Goal: Information Seeking & Learning: Learn about a topic

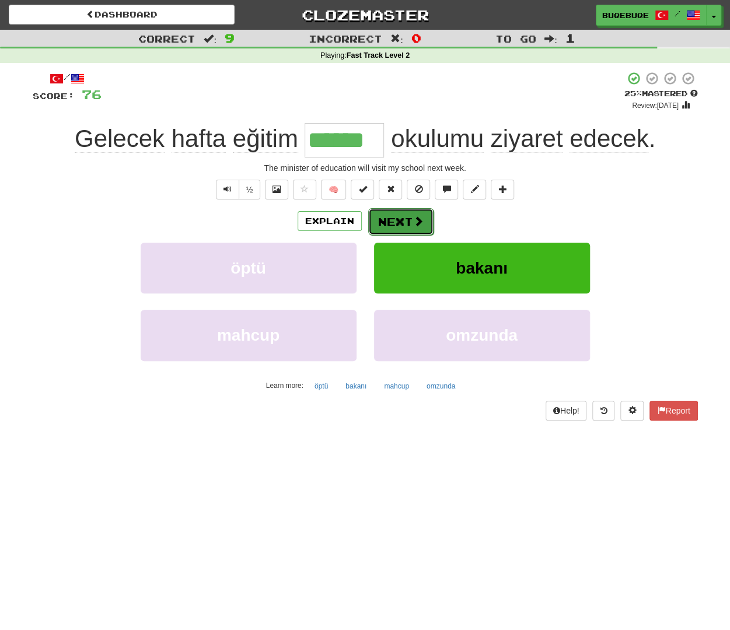
click at [406, 218] on button "Next" at bounding box center [400, 221] width 65 height 27
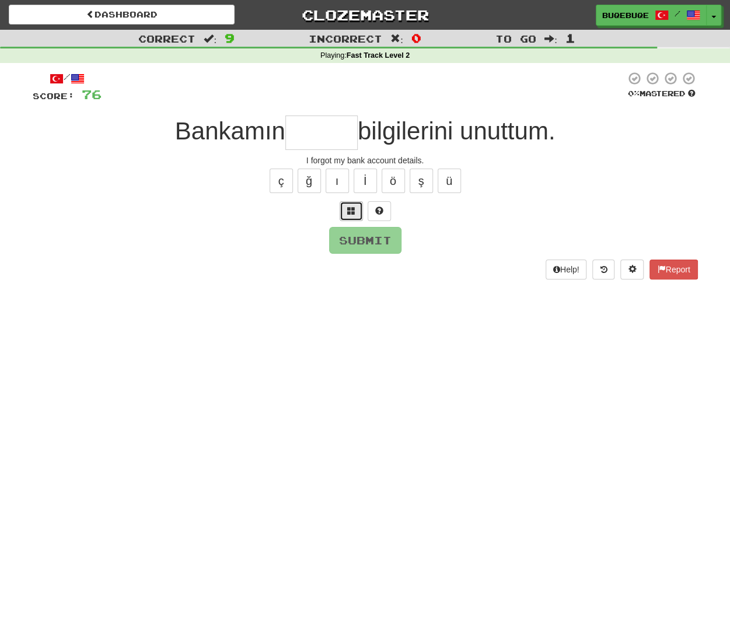
click at [354, 207] on span at bounding box center [351, 211] width 8 height 8
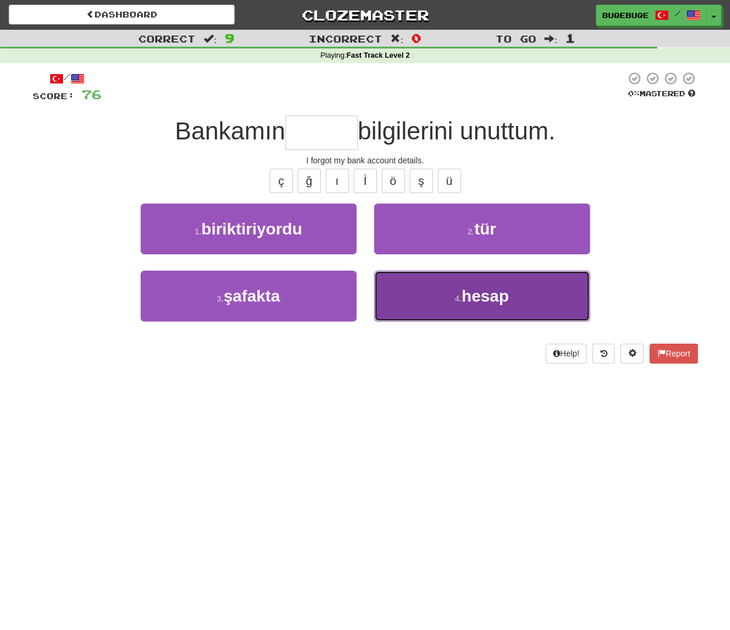
click at [417, 294] on button "4 . hesap" at bounding box center [482, 296] width 216 height 51
type input "*****"
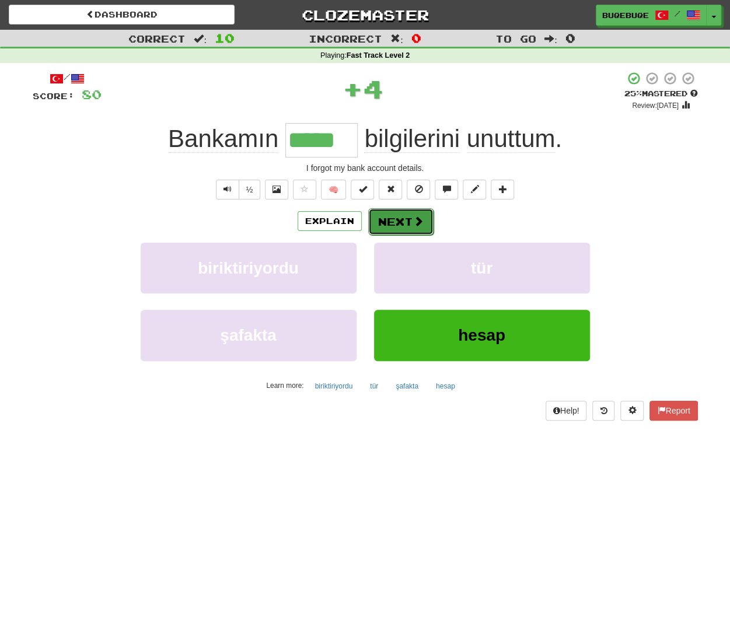
click at [392, 219] on button "Next" at bounding box center [400, 221] width 65 height 27
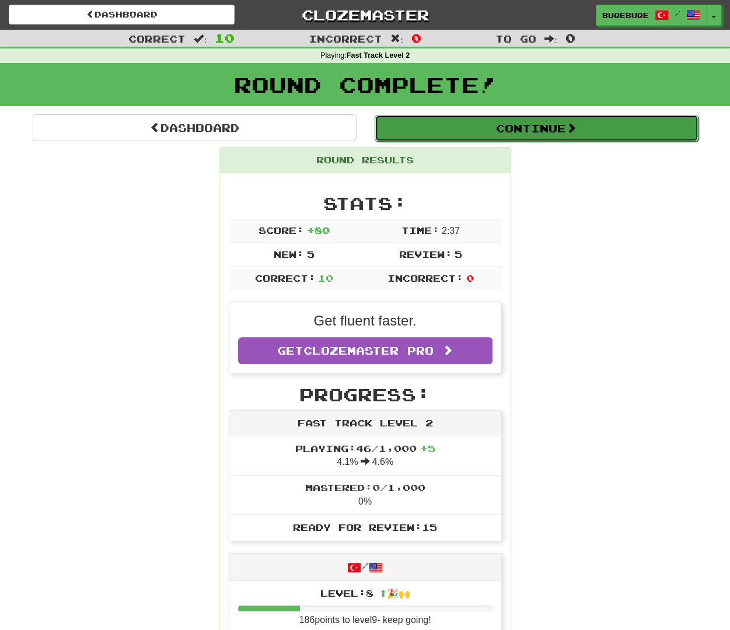
click at [481, 125] on button "Continue" at bounding box center [537, 128] width 324 height 27
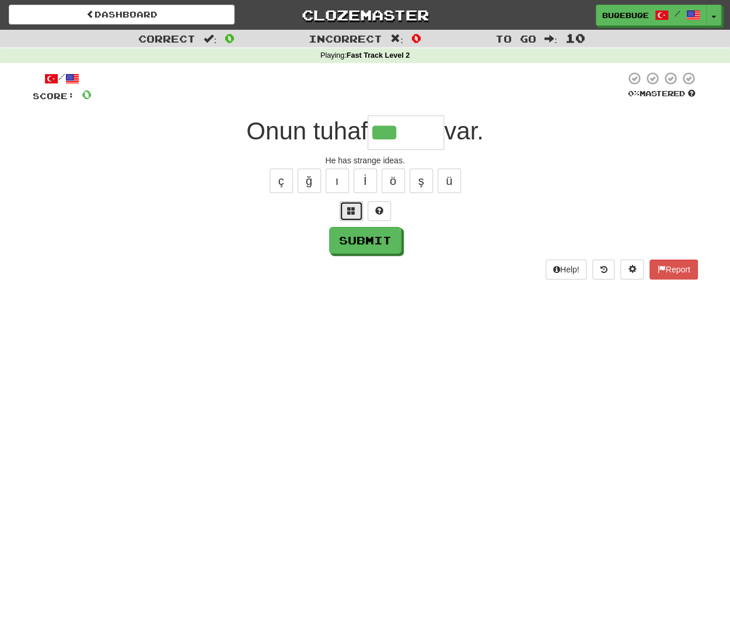
click at [349, 215] on button at bounding box center [351, 211] width 23 height 20
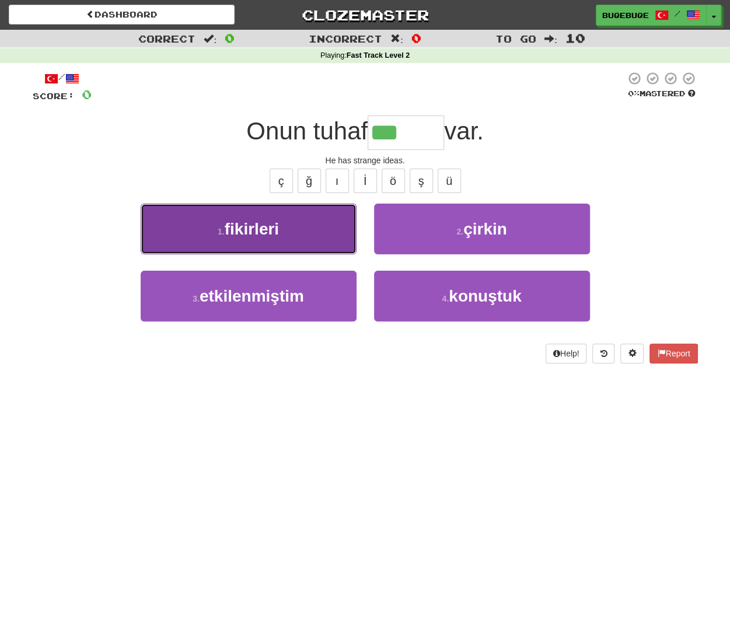
click at [250, 231] on span "fikirleri" at bounding box center [252, 229] width 54 height 18
type input "*********"
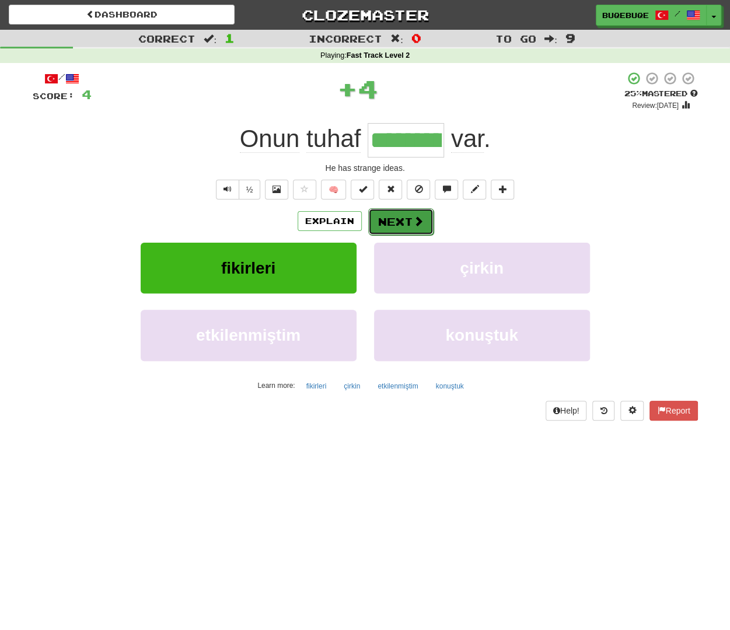
click at [422, 220] on span at bounding box center [418, 221] width 11 height 11
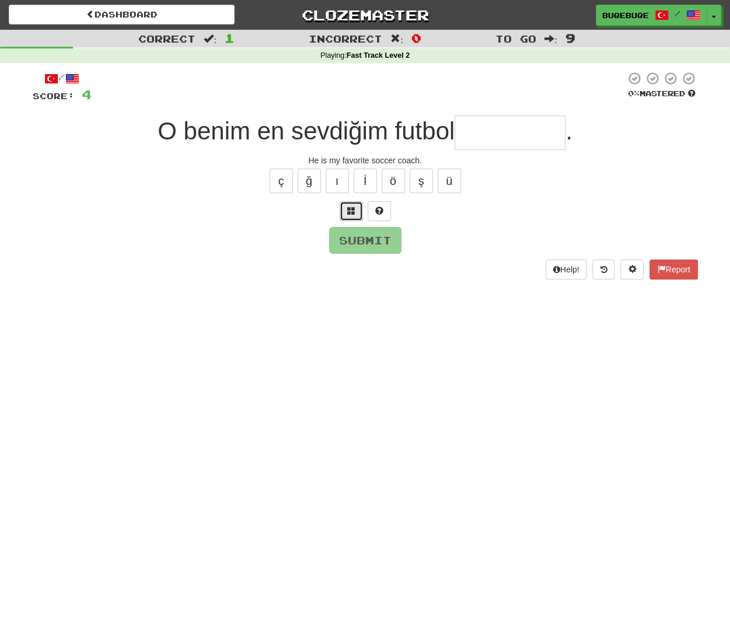
click at [355, 207] on span at bounding box center [351, 211] width 8 height 8
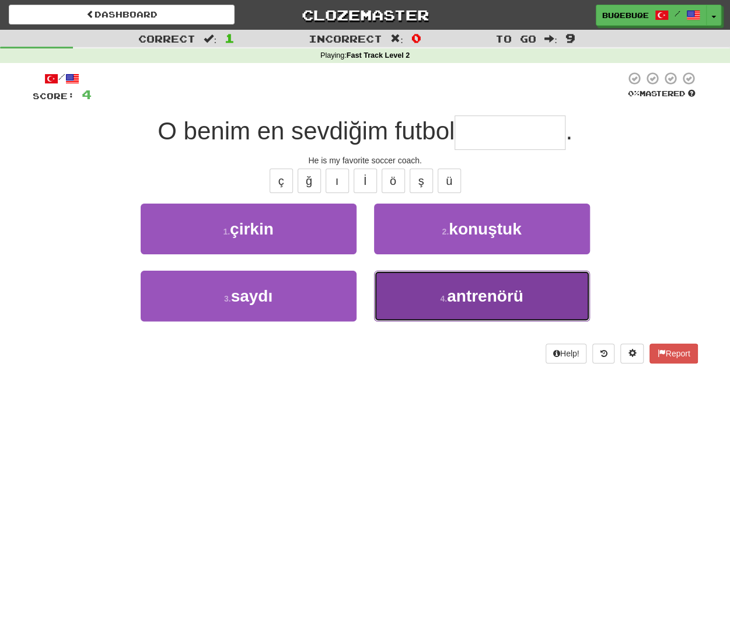
click at [488, 309] on button "4 . antrenörü" at bounding box center [482, 296] width 216 height 51
type input "*********"
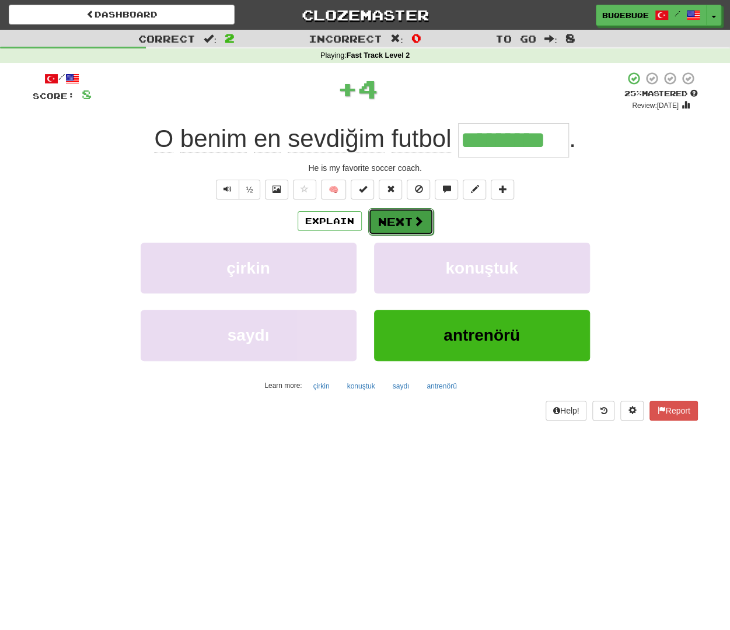
click at [411, 223] on button "Next" at bounding box center [400, 221] width 65 height 27
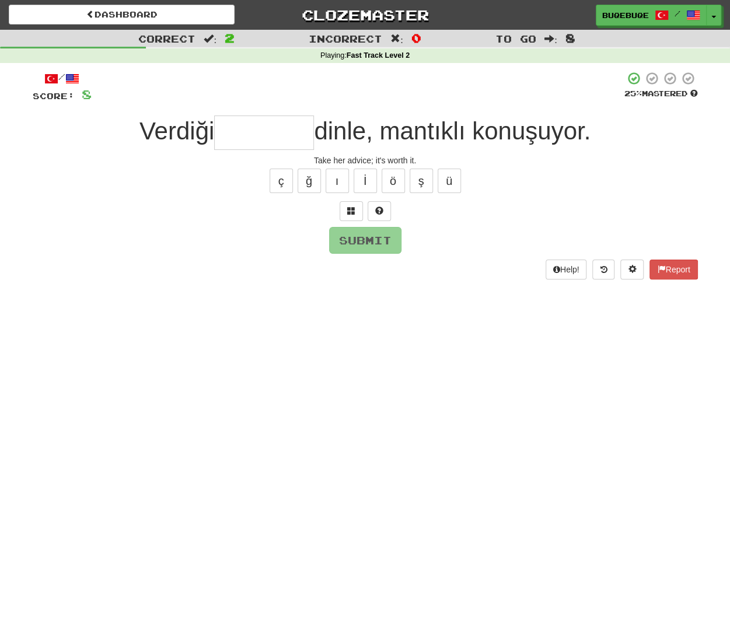
type input "*"
click at [354, 212] on span at bounding box center [351, 211] width 8 height 8
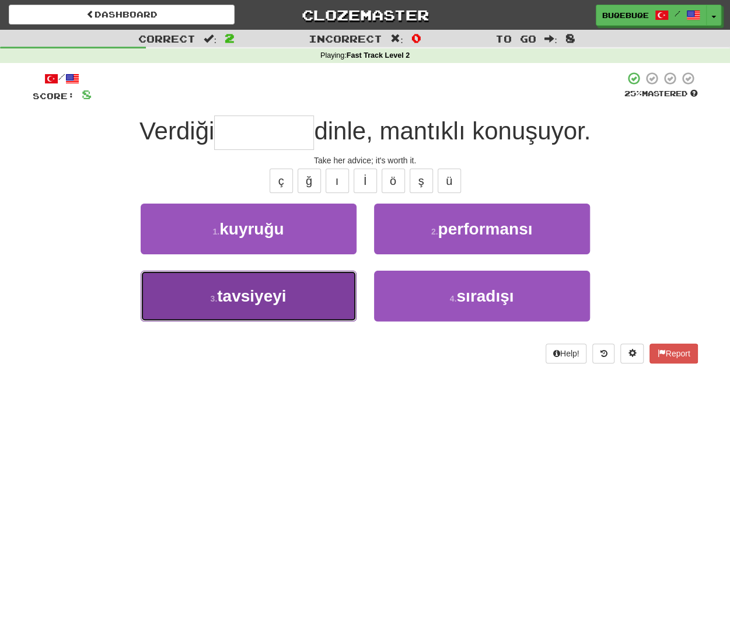
click at [268, 310] on button "3 . tavsiyeyi" at bounding box center [249, 296] width 216 height 51
type input "*********"
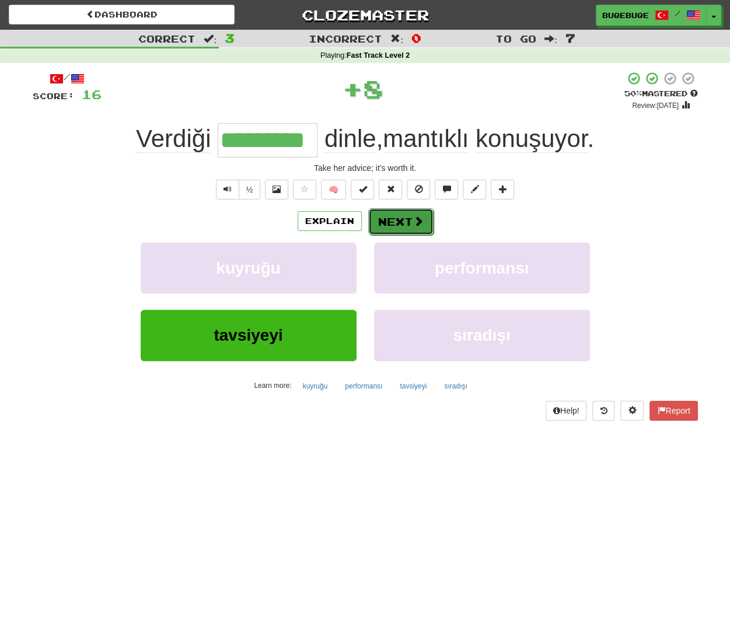
click at [388, 220] on button "Next" at bounding box center [400, 221] width 65 height 27
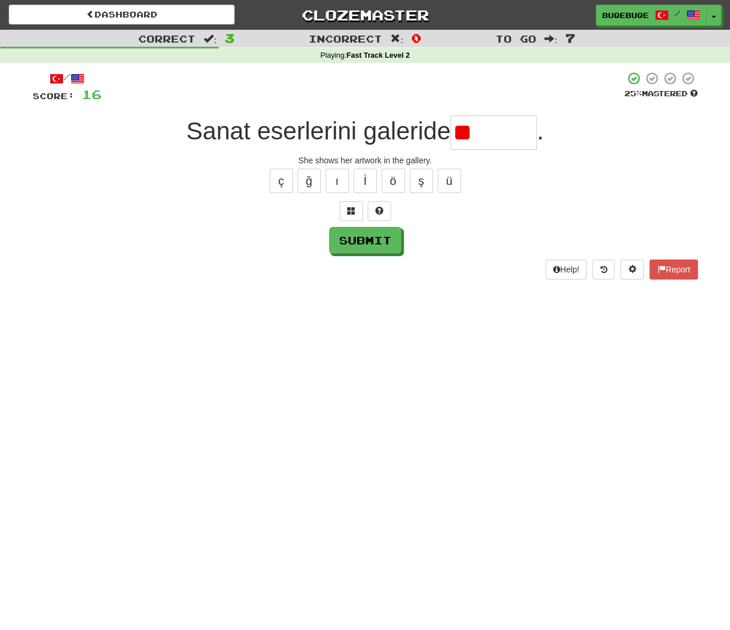
type input "*"
click at [352, 207] on span at bounding box center [351, 211] width 8 height 8
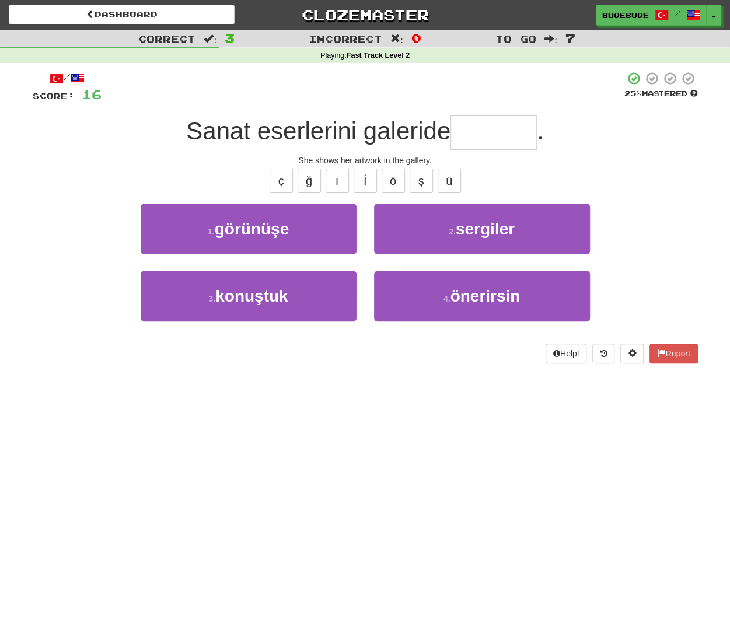
type input "*"
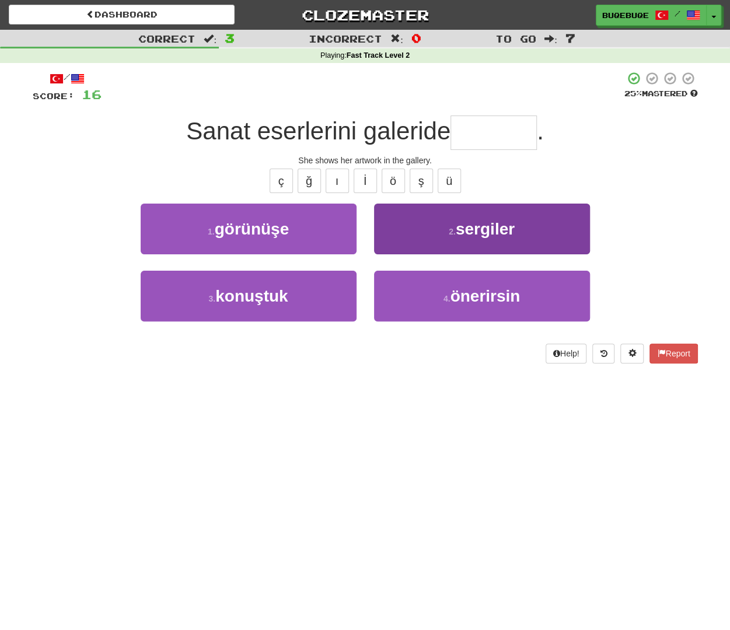
type input "*"
type input "********"
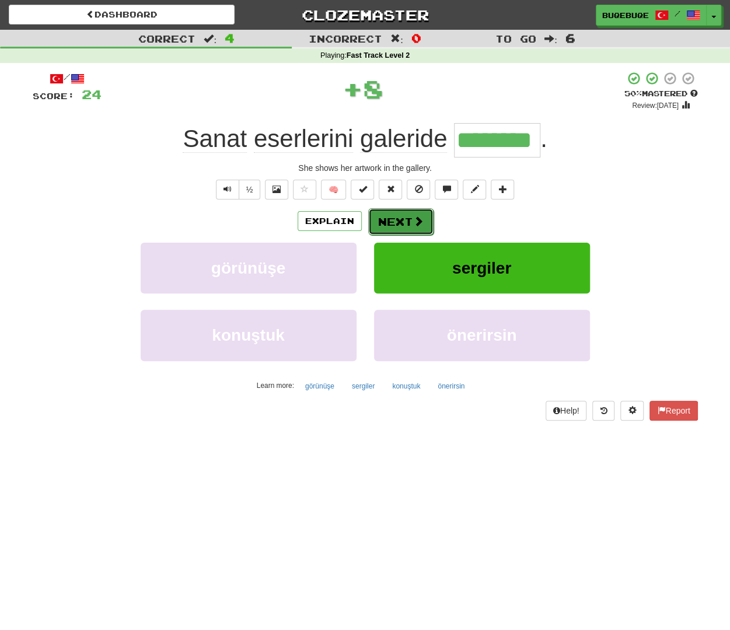
click at [417, 225] on span at bounding box center [418, 221] width 11 height 11
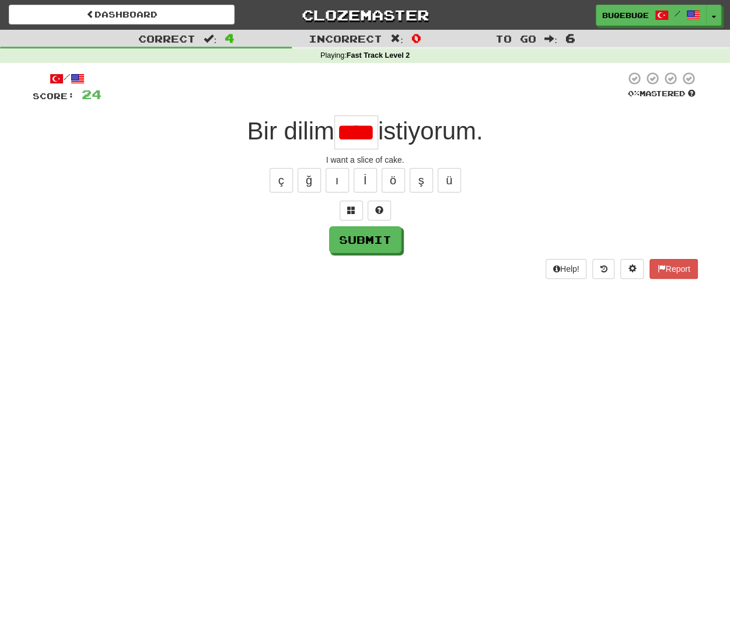
scroll to position [0, 6]
type input "*"
click at [349, 206] on span at bounding box center [351, 210] width 8 height 8
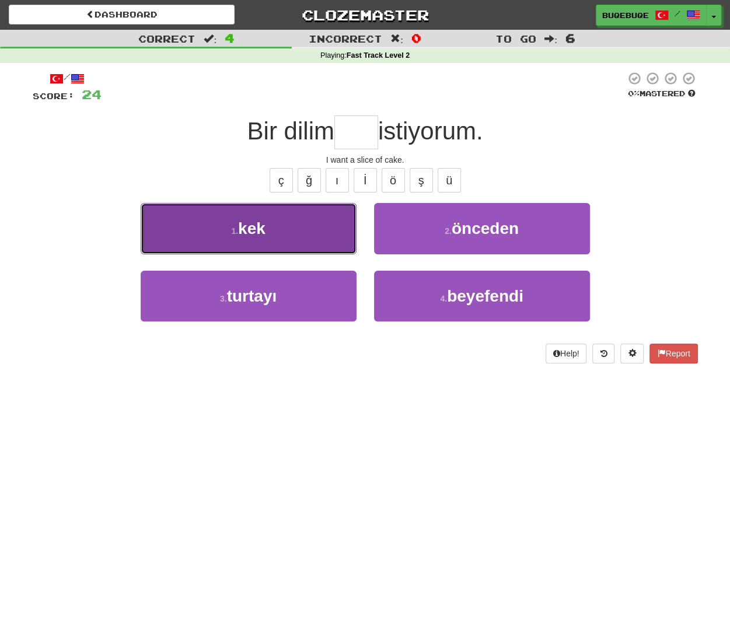
click at [262, 243] on button "1 . kek" at bounding box center [249, 228] width 216 height 51
type input "***"
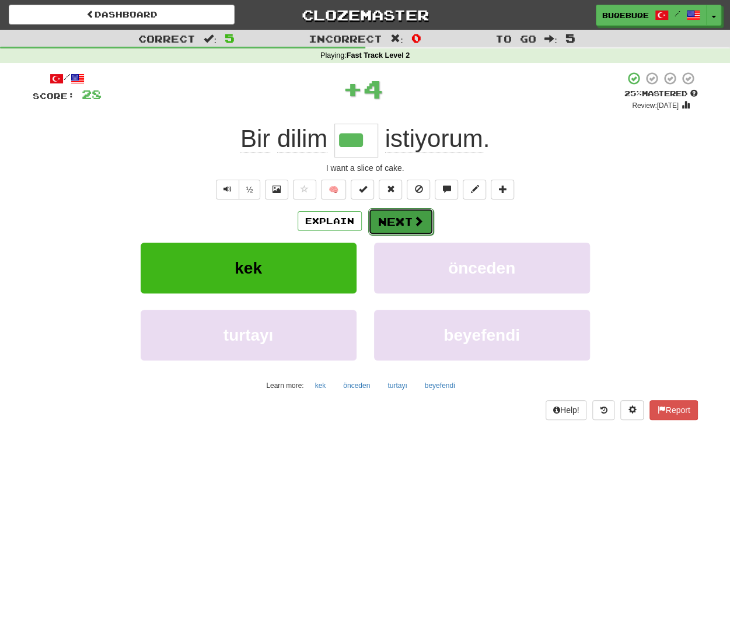
click at [399, 215] on button "Next" at bounding box center [400, 221] width 65 height 27
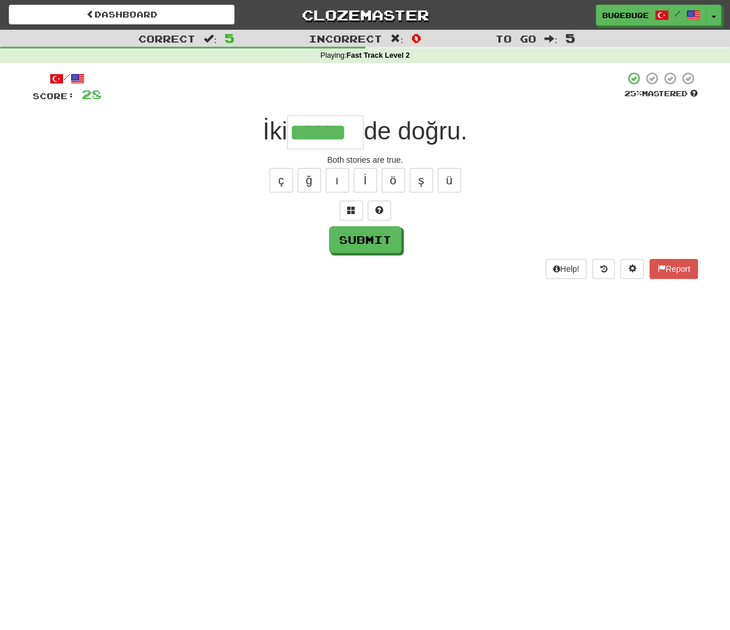
type input "******"
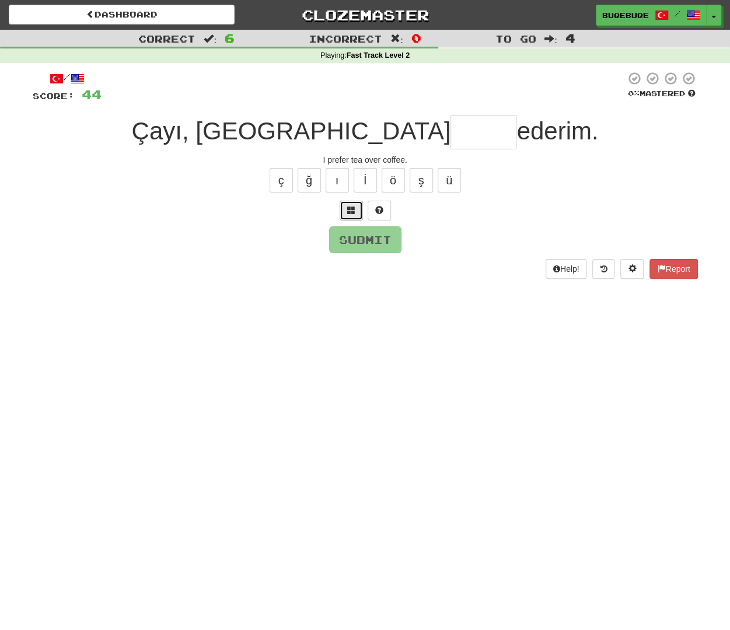
click at [349, 213] on span at bounding box center [351, 210] width 8 height 8
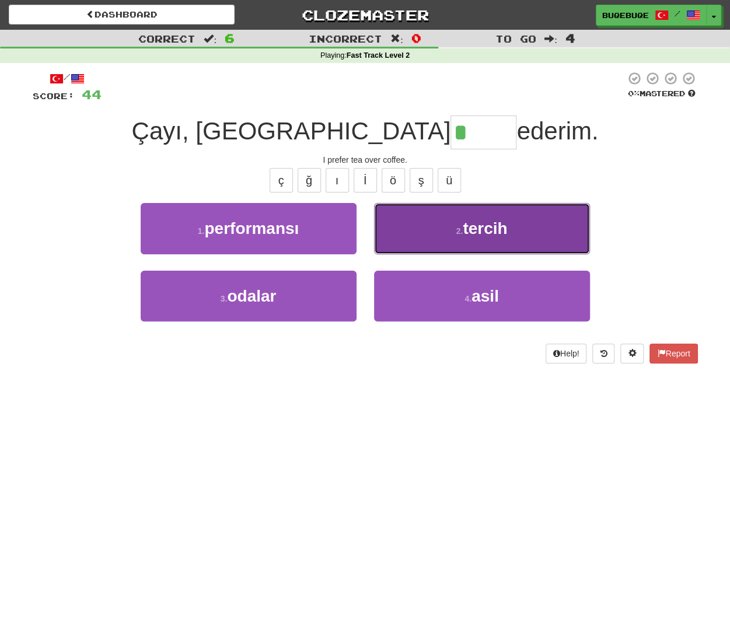
click at [529, 232] on button "2 . tercih" at bounding box center [482, 228] width 216 height 51
type input "******"
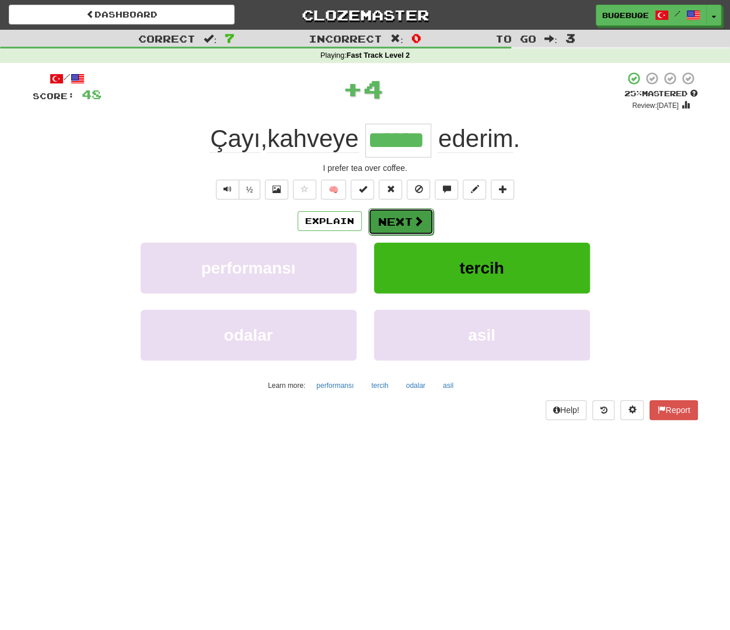
click at [420, 213] on button "Next" at bounding box center [400, 221] width 65 height 27
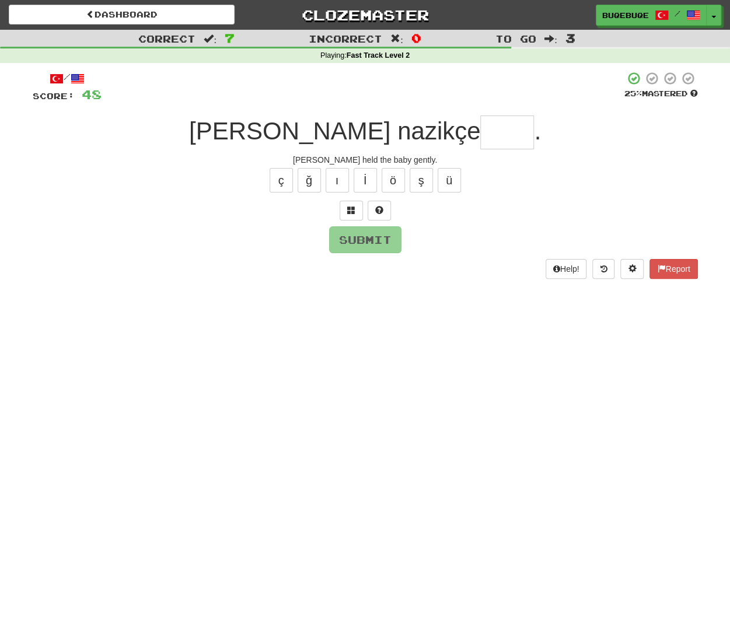
type input "*"
click at [386, 205] on button at bounding box center [379, 211] width 23 height 20
type input "*****"
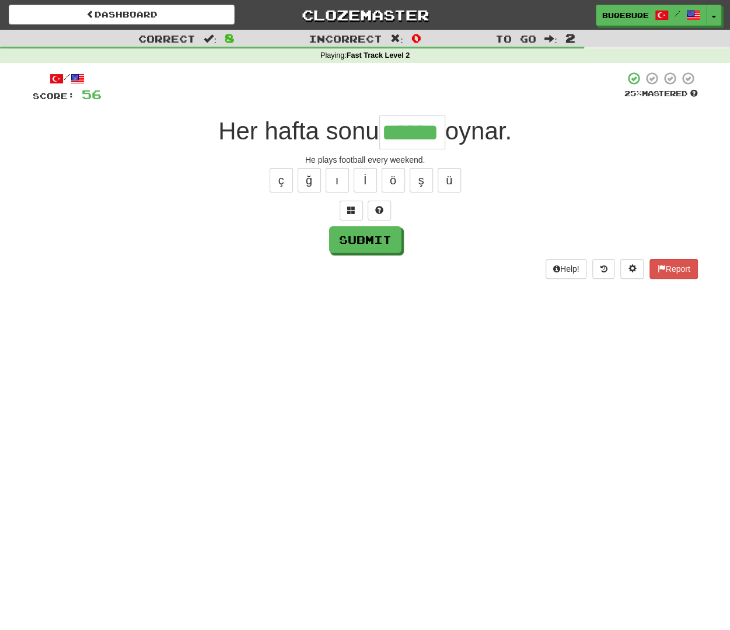
type input "******"
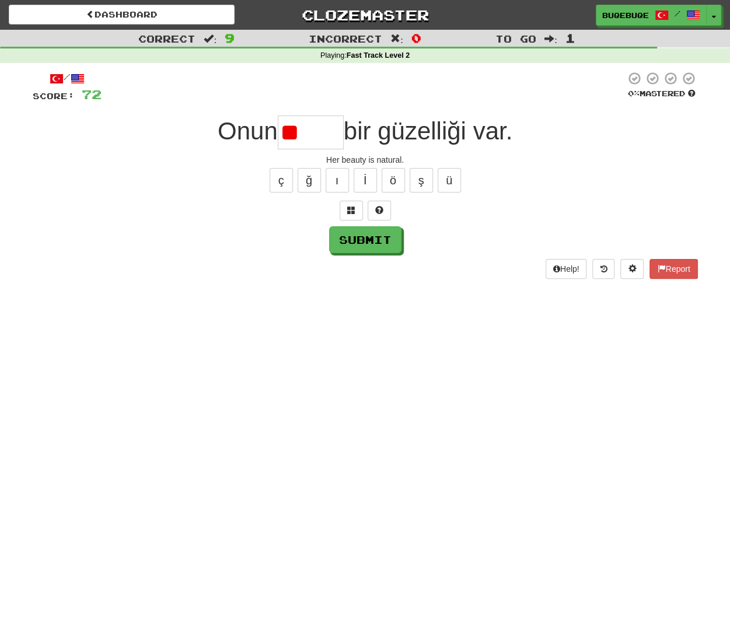
type input "*"
click at [378, 214] on span at bounding box center [379, 210] width 8 height 8
click at [305, 177] on button "ğ" at bounding box center [309, 180] width 23 height 25
click at [371, 203] on button at bounding box center [365, 211] width 23 height 20
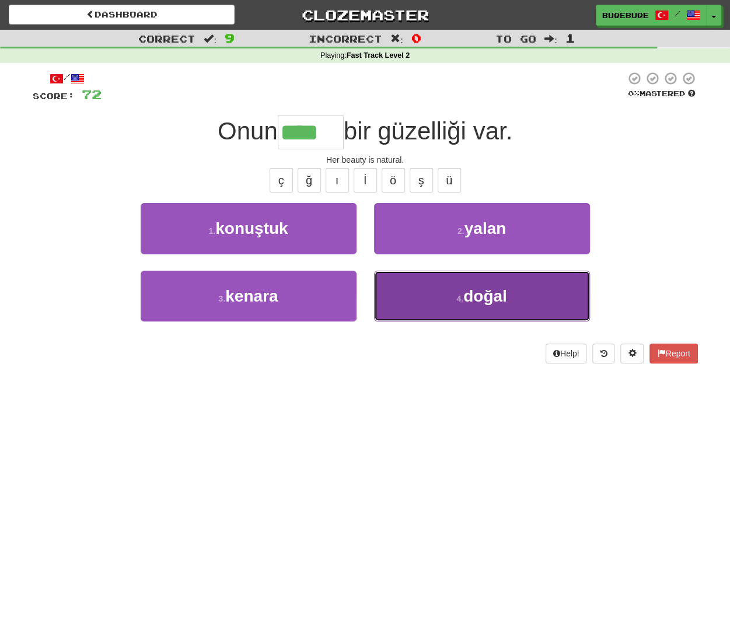
click at [493, 296] on span "doğal" at bounding box center [486, 296] width 44 height 18
type input "*****"
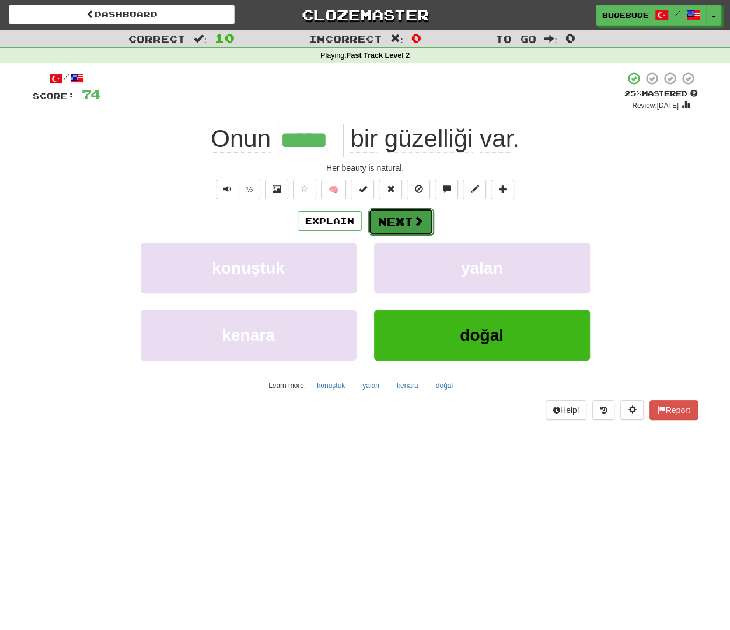
click at [400, 233] on button "Next" at bounding box center [400, 221] width 65 height 27
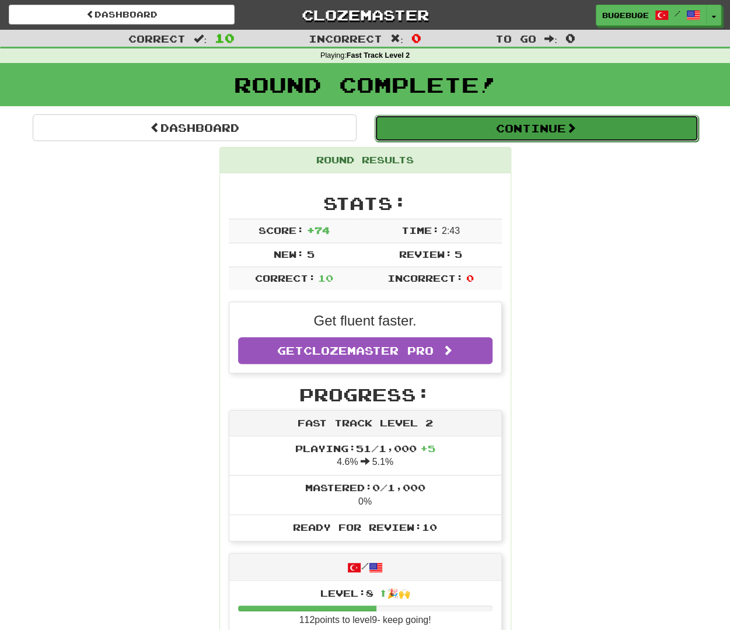
click at [569, 135] on button "Continue" at bounding box center [537, 128] width 324 height 27
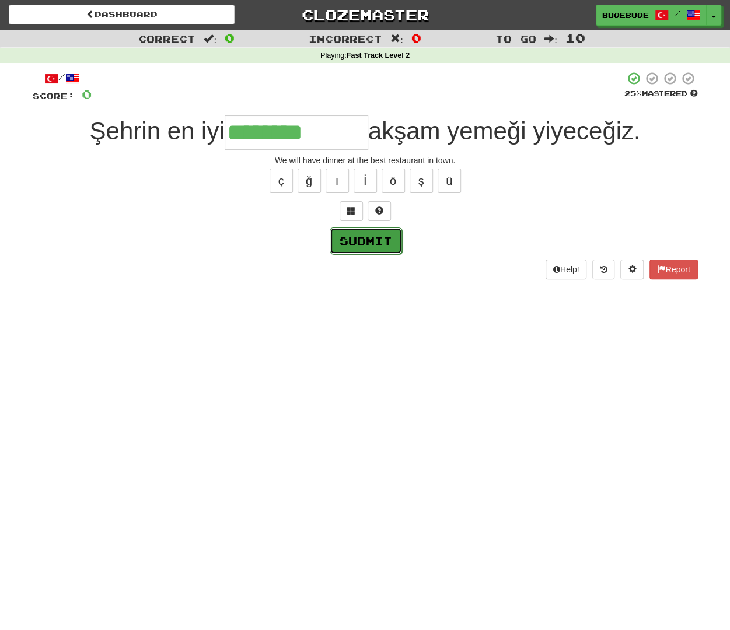
click at [351, 241] on button "Submit" at bounding box center [366, 241] width 72 height 27
type input "**********"
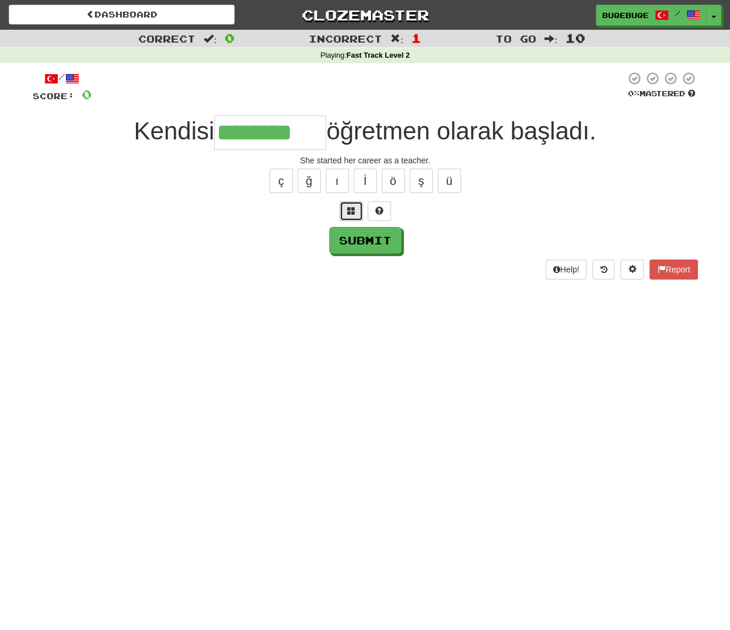
click at [348, 212] on span at bounding box center [351, 211] width 8 height 8
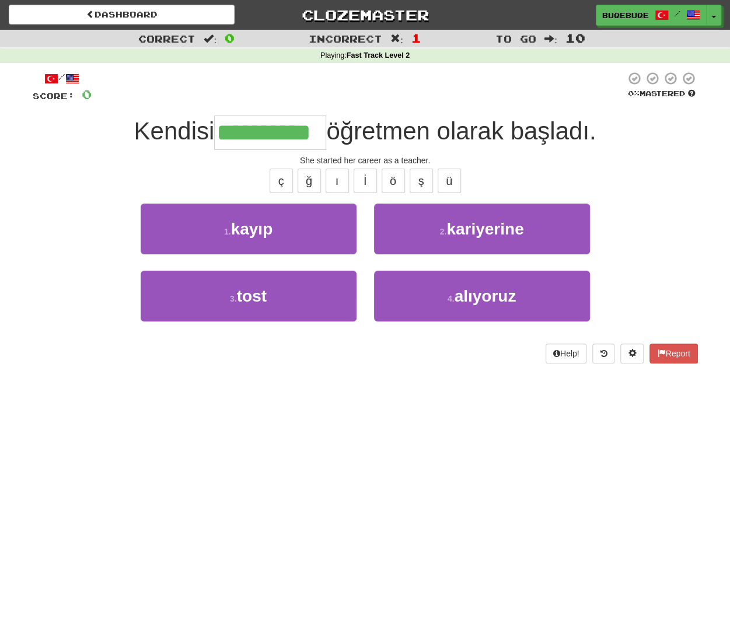
type input "**********"
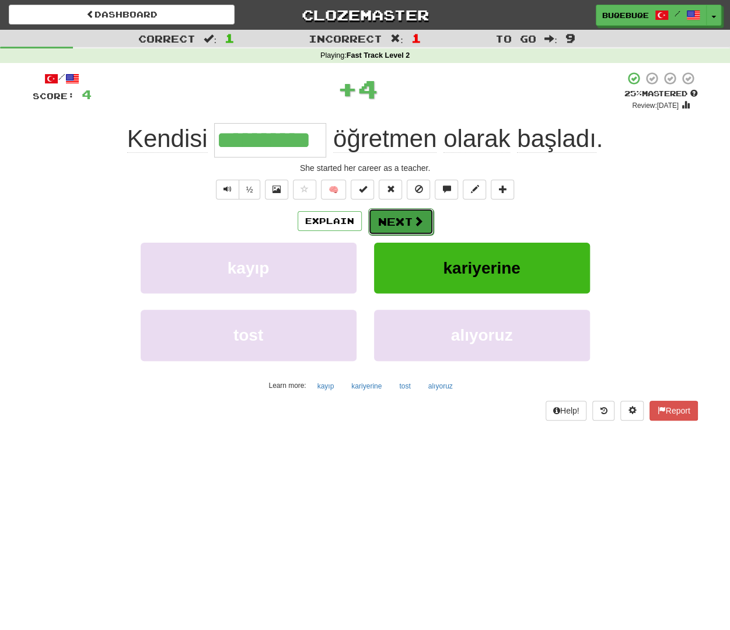
click at [411, 218] on button "Next" at bounding box center [400, 221] width 65 height 27
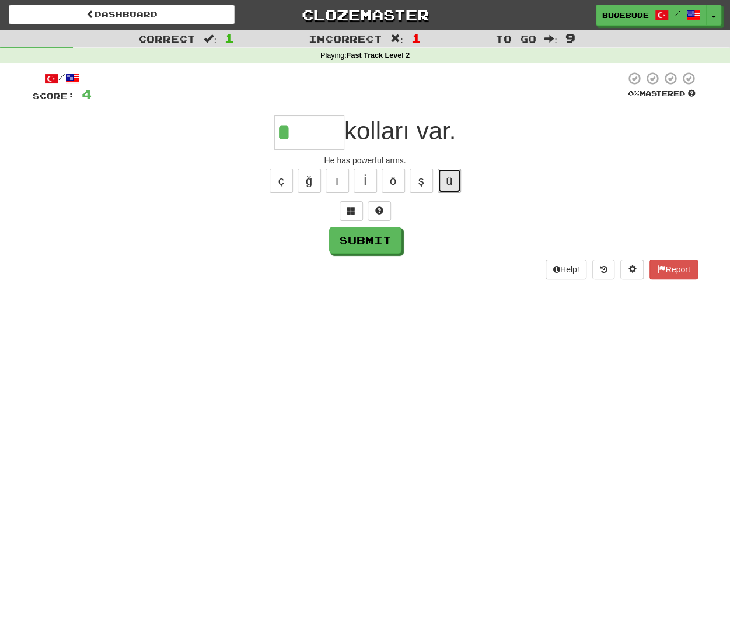
click at [449, 182] on button "ü" at bounding box center [449, 181] width 23 height 25
click at [290, 182] on button "ç" at bounding box center [281, 181] width 23 height 25
click at [458, 184] on button "ü" at bounding box center [449, 181] width 23 height 25
click at [386, 245] on button "Submit" at bounding box center [366, 241] width 72 height 27
type input "*****"
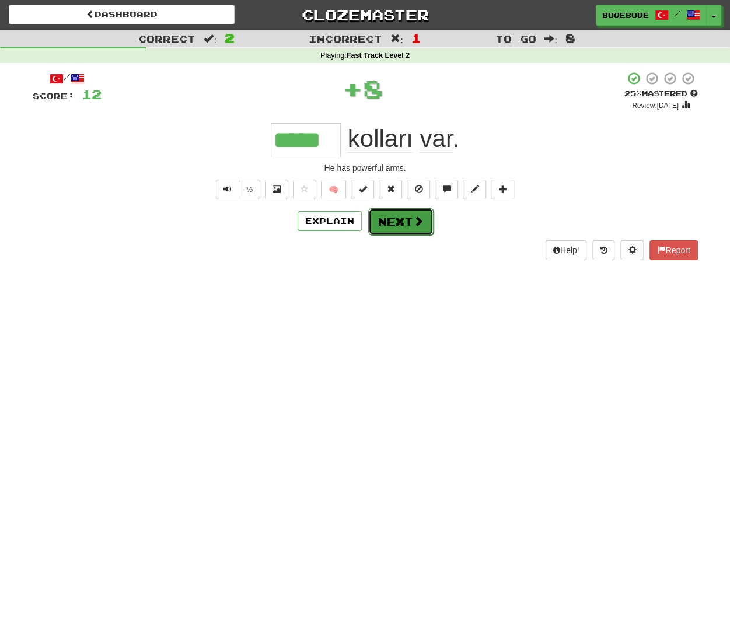
click at [389, 232] on button "Next" at bounding box center [400, 221] width 65 height 27
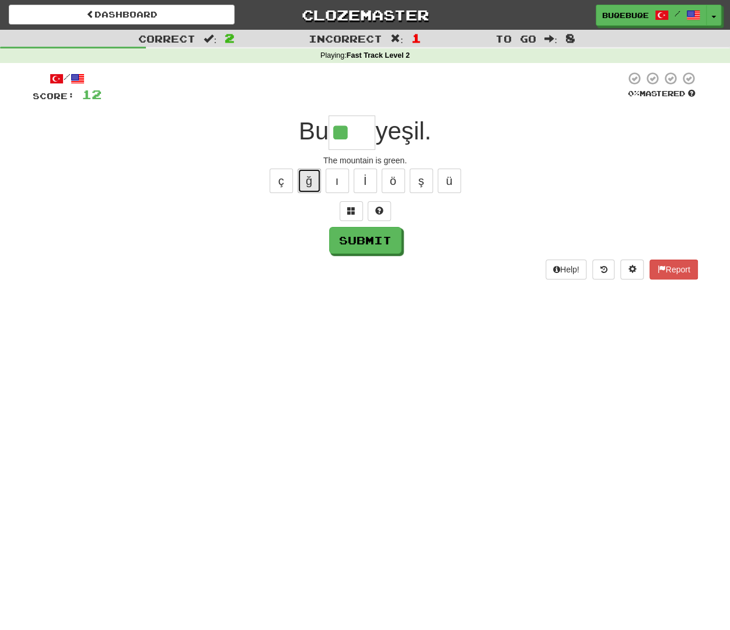
click at [308, 177] on button "ğ" at bounding box center [309, 181] width 23 height 25
type input "***"
click at [349, 212] on span at bounding box center [351, 211] width 8 height 8
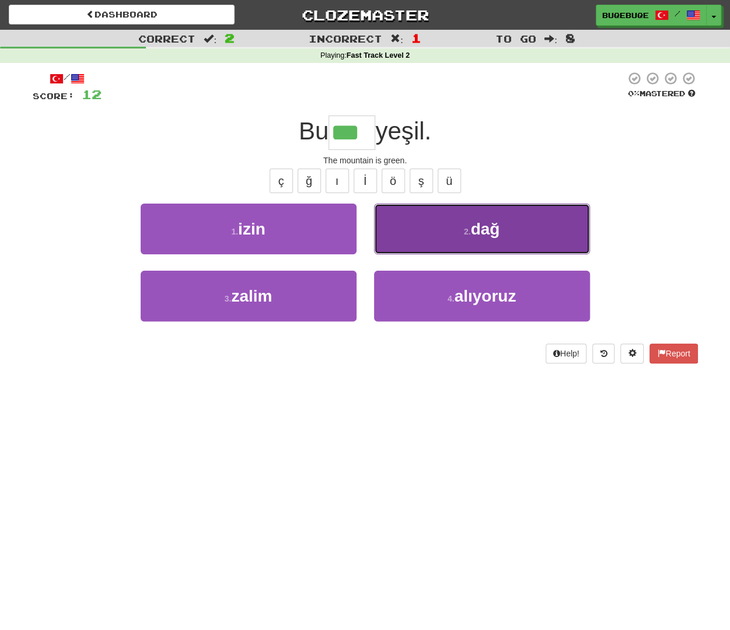
click at [508, 250] on button "2 . dağ" at bounding box center [482, 229] width 216 height 51
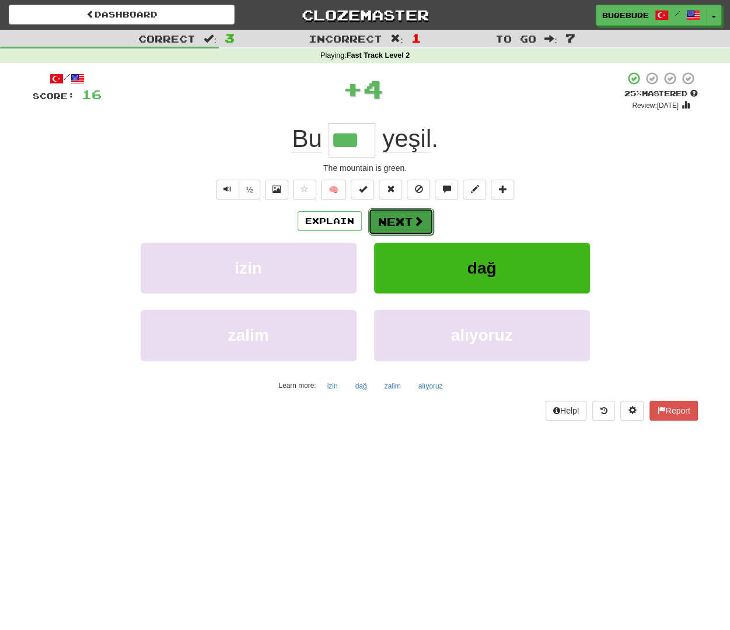
click at [414, 224] on span at bounding box center [418, 221] width 11 height 11
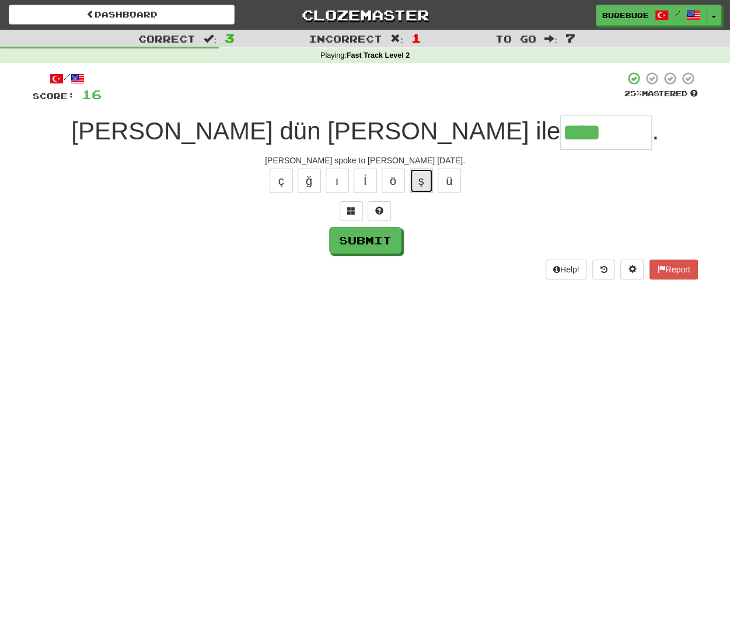
click at [421, 179] on button "ş" at bounding box center [421, 181] width 23 height 25
type input "*******"
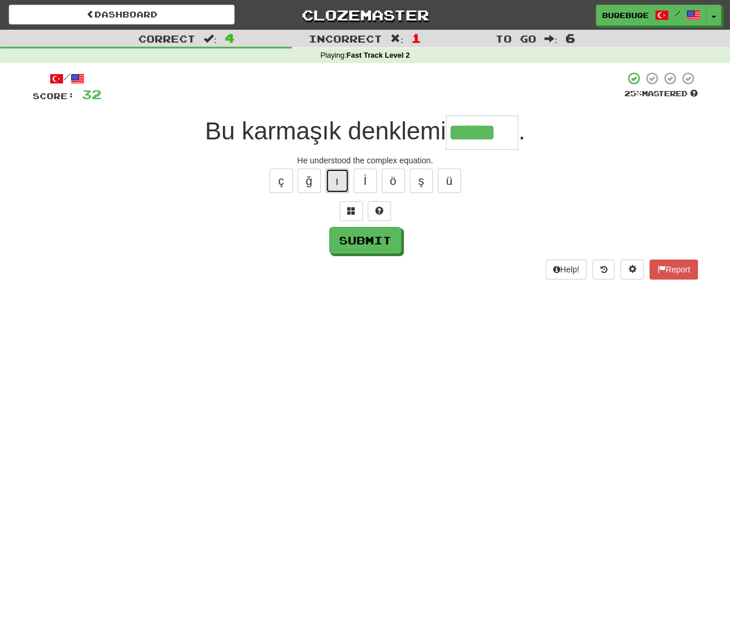
click at [340, 188] on button "ı" at bounding box center [337, 181] width 23 height 25
type input "******"
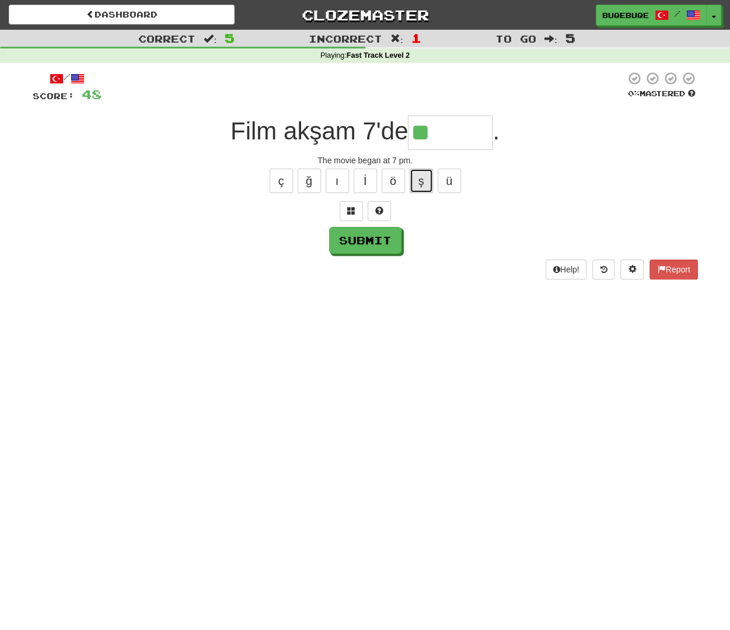
click at [423, 185] on button "ş" at bounding box center [421, 181] width 23 height 25
click at [334, 182] on button "ı" at bounding box center [337, 181] width 23 height 25
type input "*******"
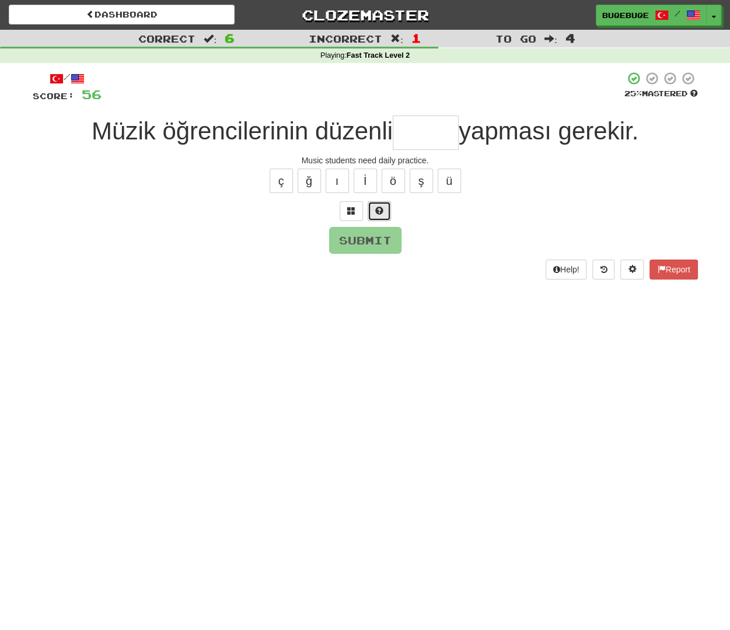
click at [372, 214] on button at bounding box center [379, 211] width 23 height 20
click at [361, 207] on span at bounding box center [365, 211] width 8 height 8
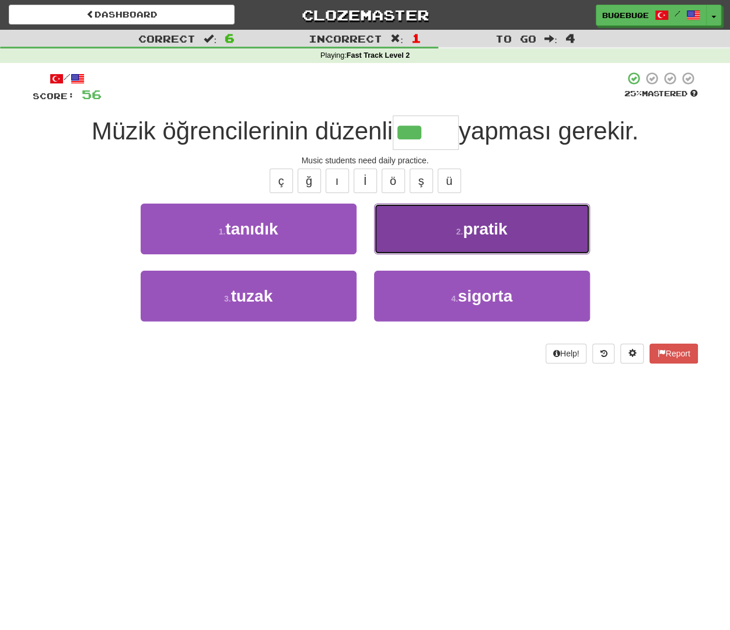
click at [478, 213] on button "2 . pratik" at bounding box center [482, 229] width 216 height 51
type input "******"
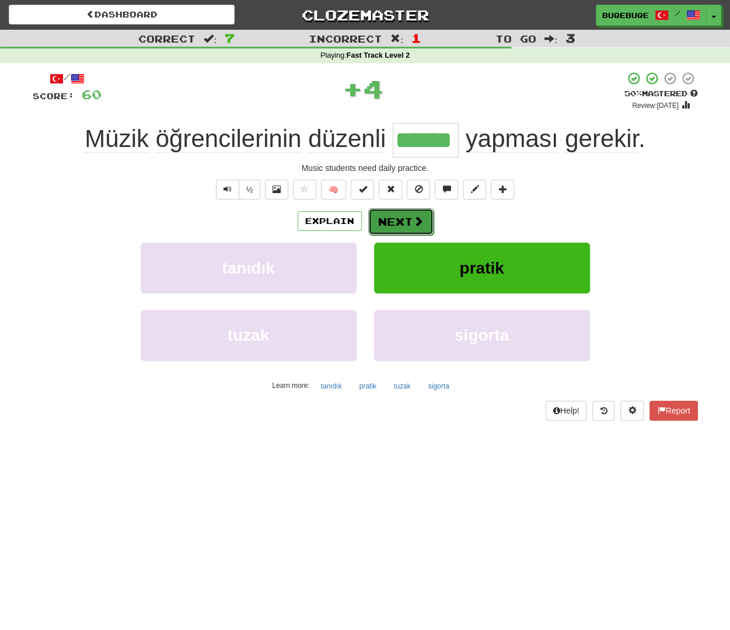
click at [425, 214] on button "Next" at bounding box center [400, 221] width 65 height 27
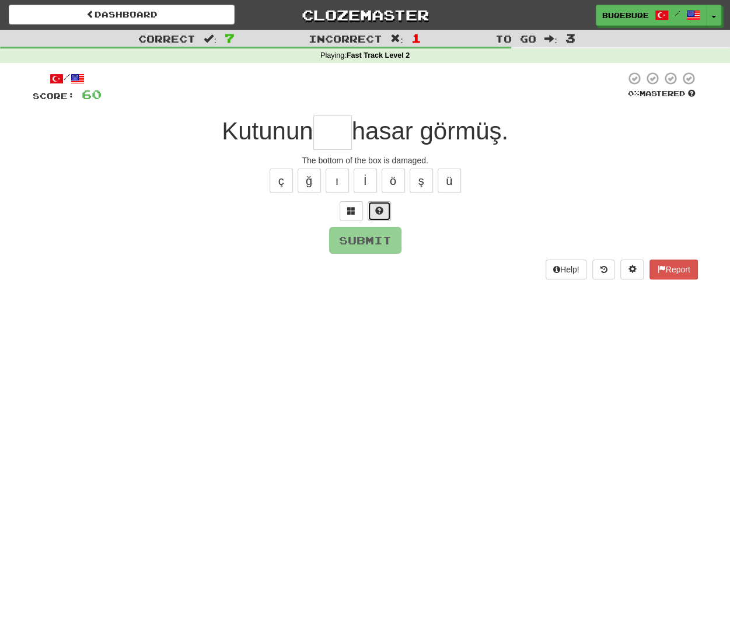
click at [382, 215] on button at bounding box center [379, 211] width 23 height 20
click at [361, 212] on span at bounding box center [365, 211] width 8 height 8
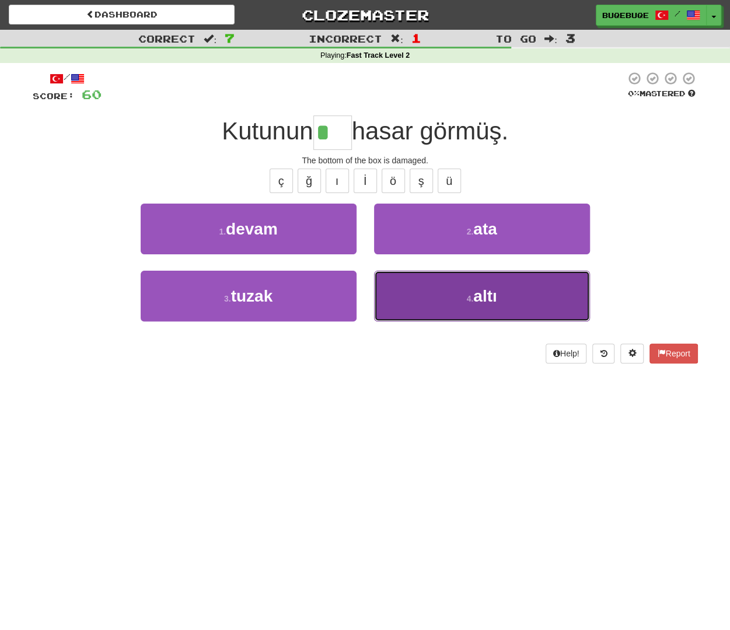
click at [516, 292] on button "4 . altı" at bounding box center [482, 296] width 216 height 51
type input "****"
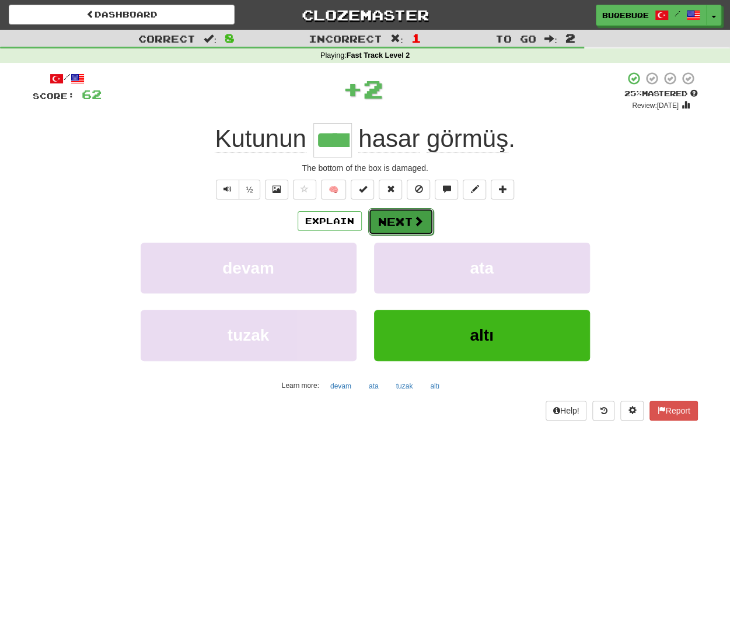
click at [424, 229] on button "Next" at bounding box center [400, 221] width 65 height 27
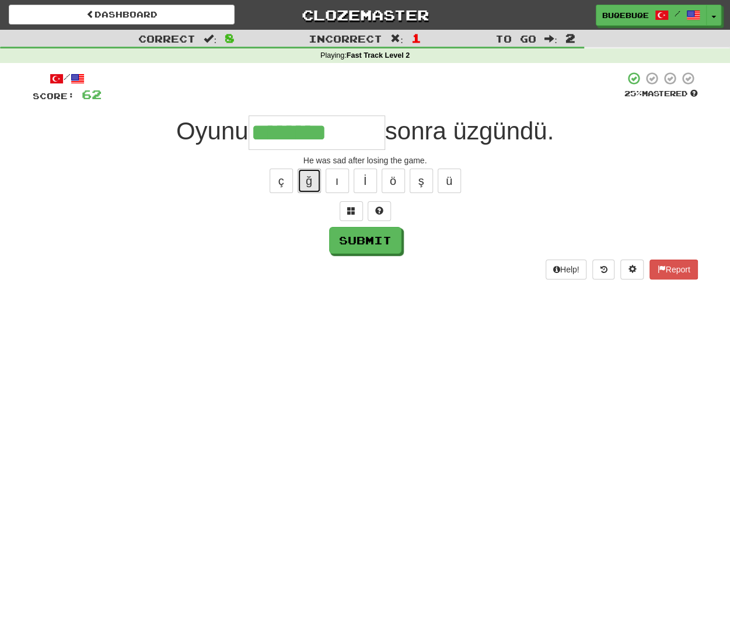
click at [311, 179] on button "ğ" at bounding box center [309, 181] width 23 height 25
click at [350, 207] on span at bounding box center [351, 211] width 8 height 8
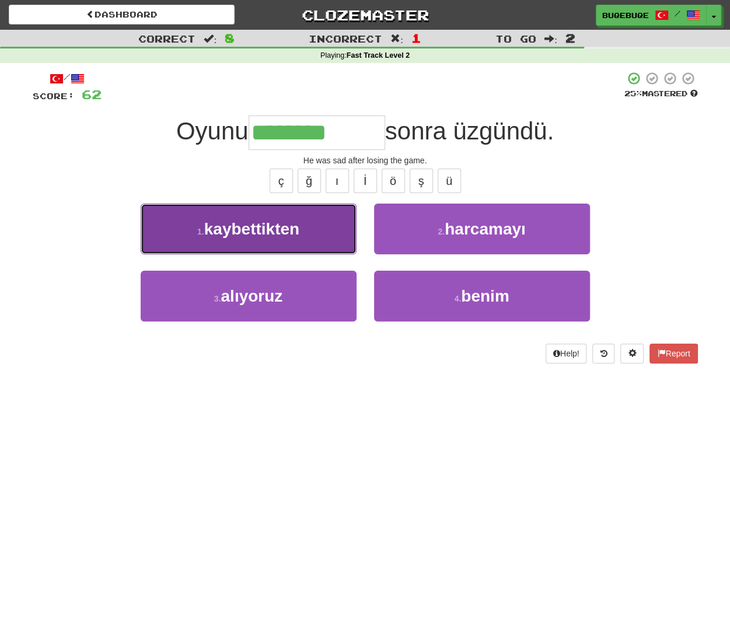
click at [306, 225] on button "1 . kaybettikten" at bounding box center [249, 229] width 216 height 51
type input "**********"
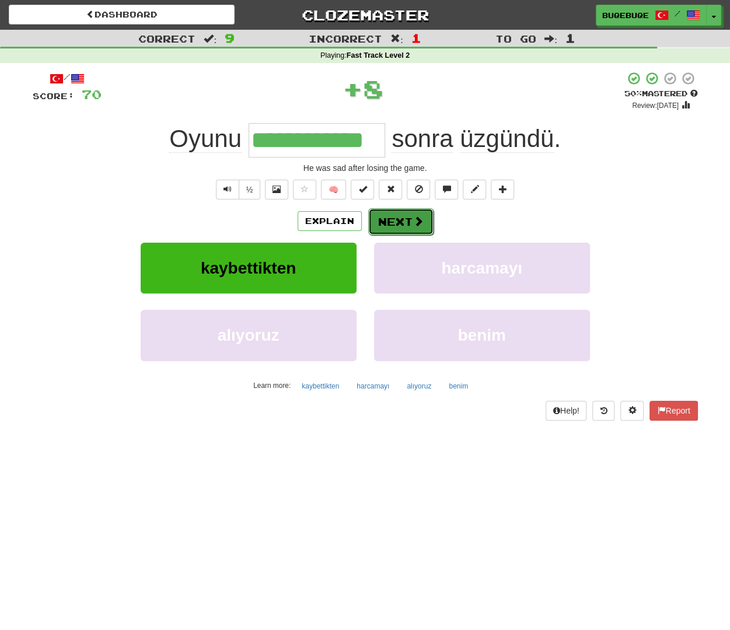
click at [407, 226] on button "Next" at bounding box center [400, 221] width 65 height 27
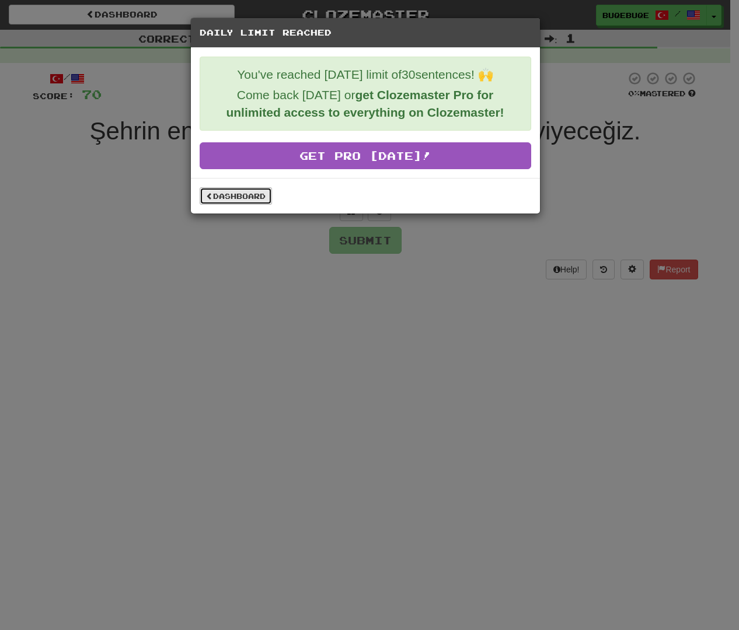
click at [245, 196] on link "Dashboard" at bounding box center [236, 196] width 72 height 18
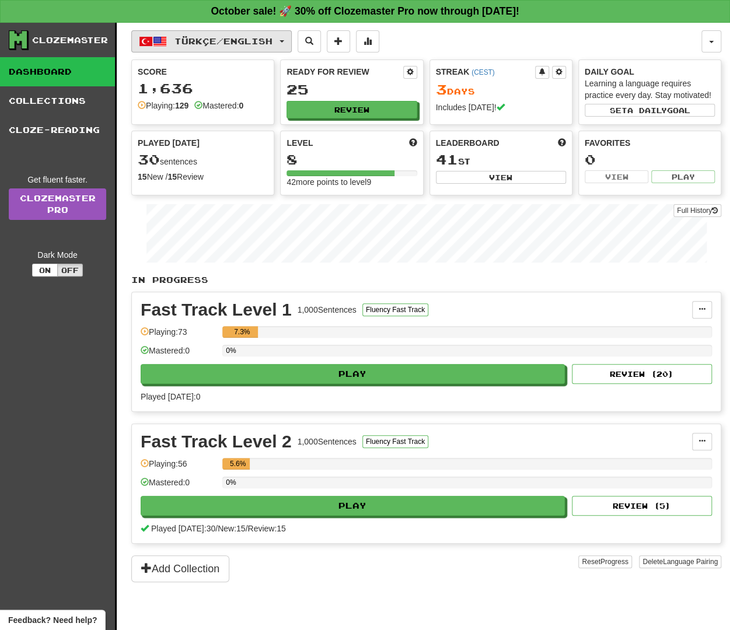
click at [196, 34] on button "Türkçe / English" at bounding box center [211, 41] width 161 height 22
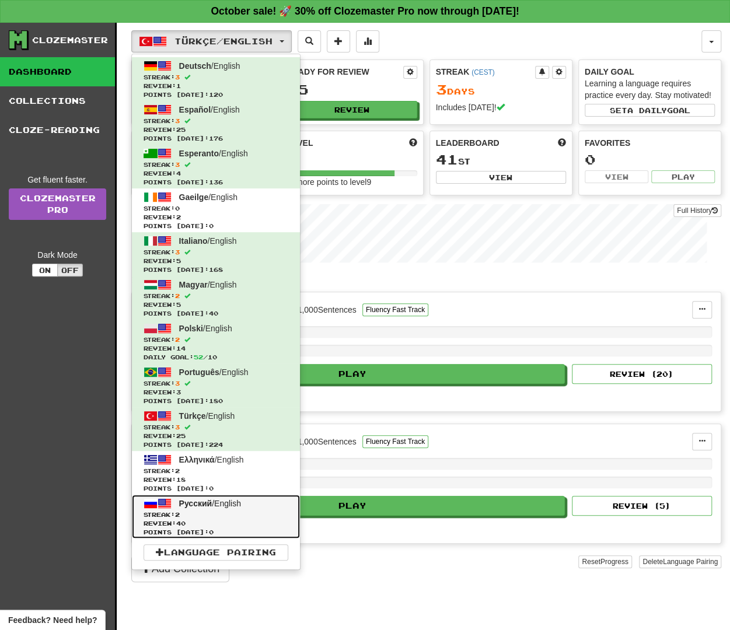
click at [219, 511] on span "Streak: 2" at bounding box center [216, 515] width 145 height 9
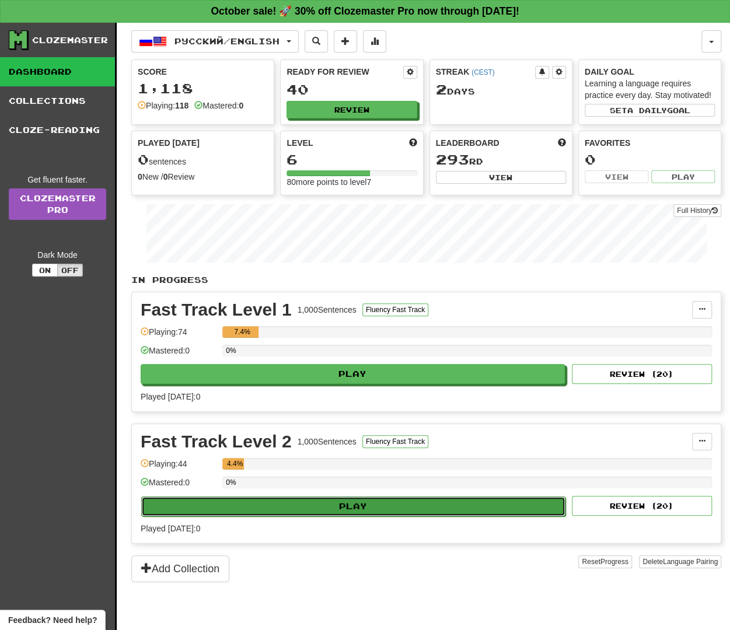
click at [238, 500] on button "Play" at bounding box center [353, 507] width 424 height 20
select select "**"
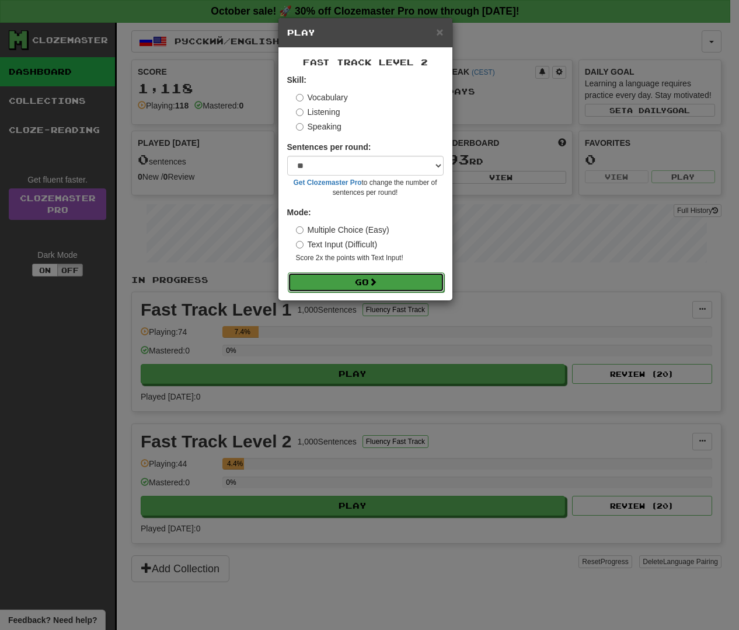
click at [377, 280] on span at bounding box center [373, 282] width 8 height 8
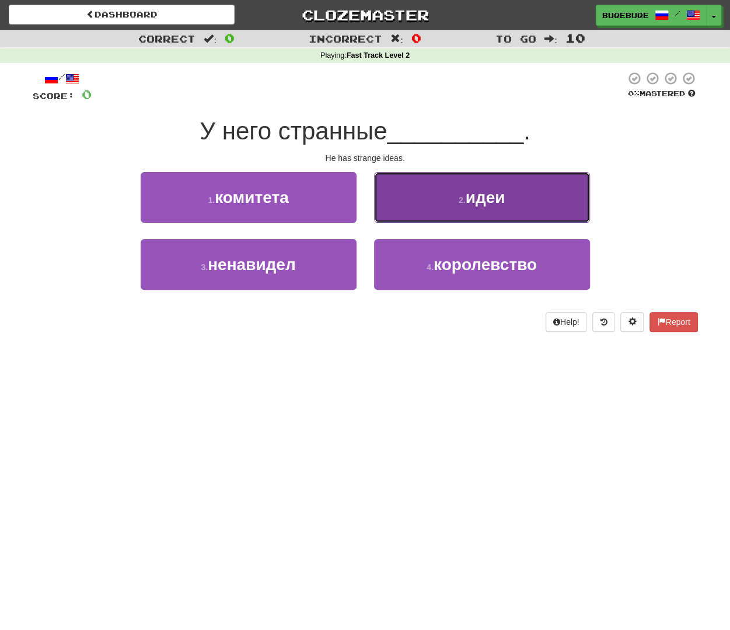
click at [451, 191] on button "2 . идеи" at bounding box center [482, 197] width 216 height 51
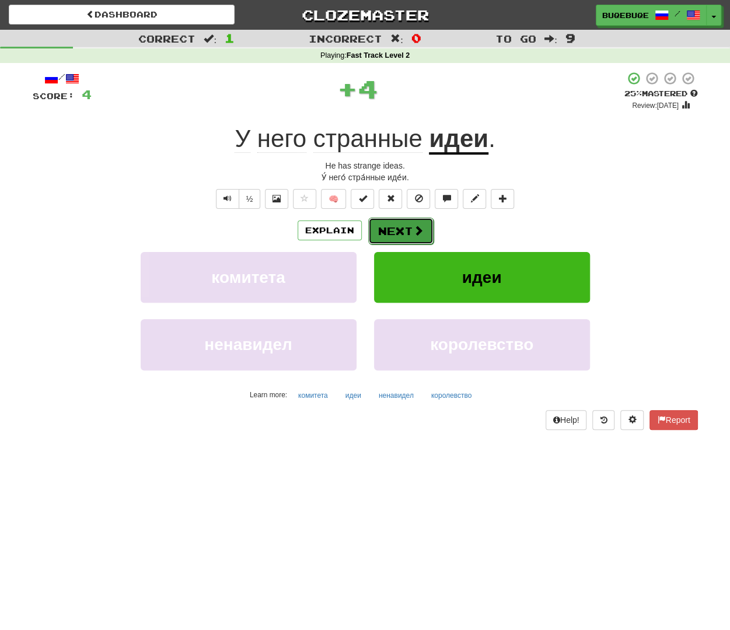
click at [402, 232] on button "Next" at bounding box center [400, 231] width 65 height 27
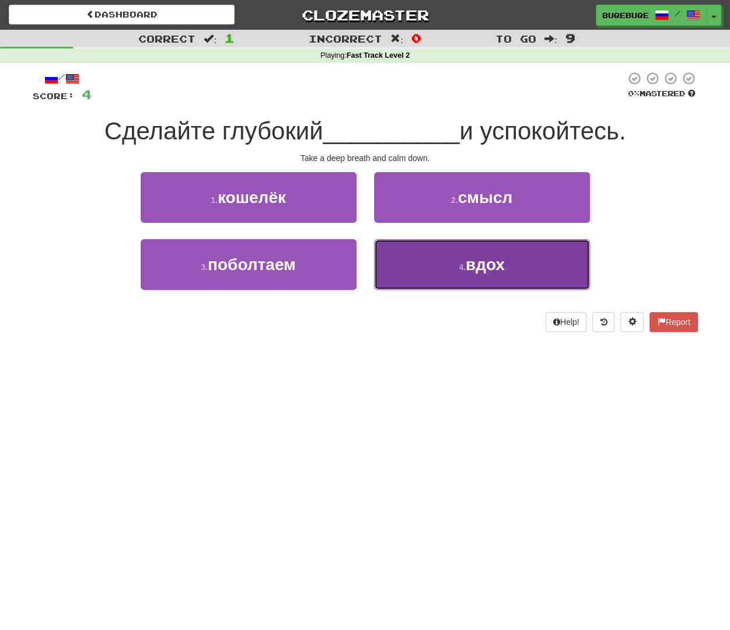
click at [430, 272] on button "4 . вдох" at bounding box center [482, 264] width 216 height 51
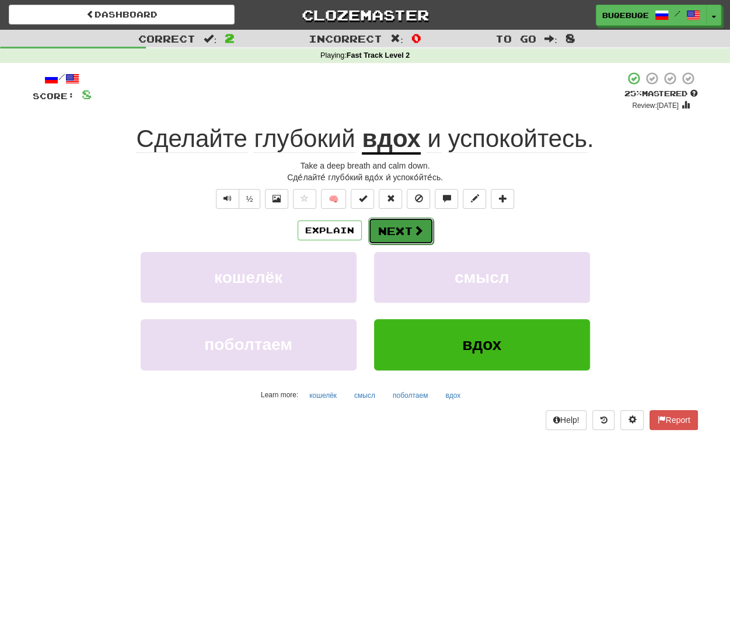
click at [388, 239] on button "Next" at bounding box center [400, 231] width 65 height 27
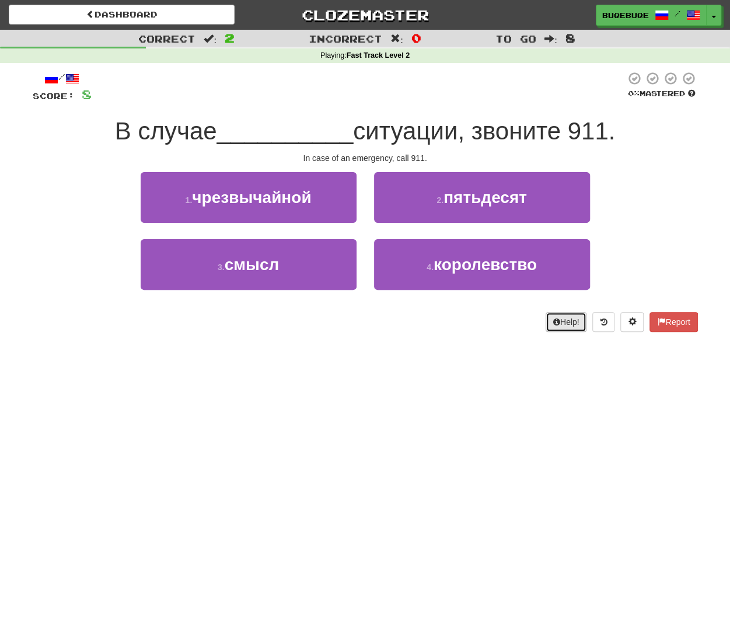
click at [559, 321] on button "Help!" at bounding box center [566, 322] width 41 height 20
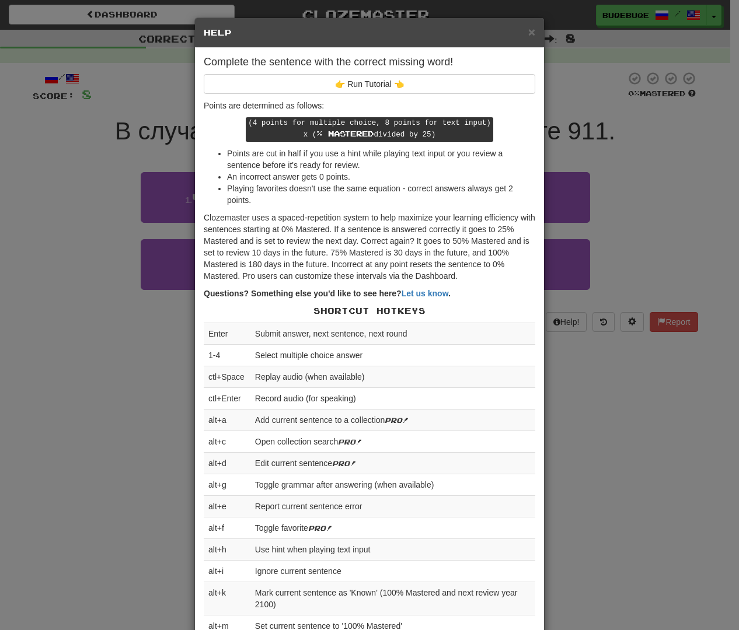
click at [574, 163] on div "× Help Complete the sentence with the correct missing word! 👉 Run Tutorial 👈 Po…" at bounding box center [369, 315] width 739 height 630
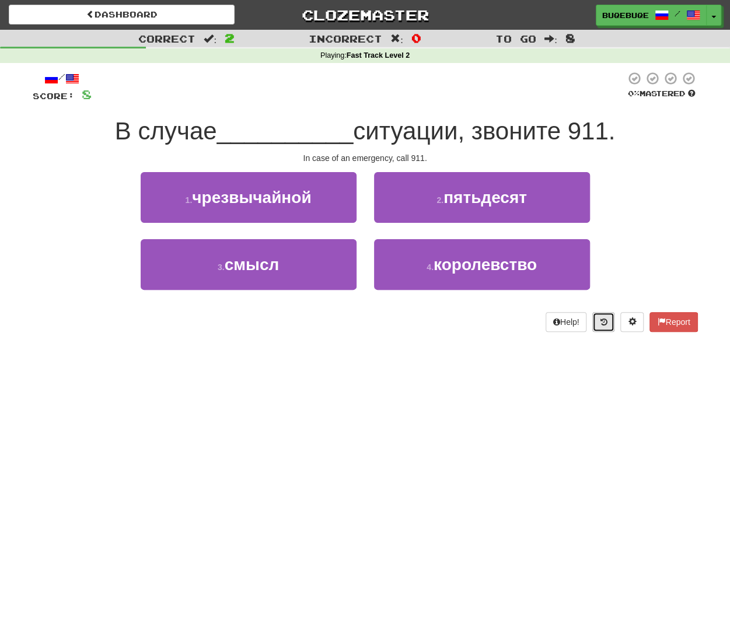
click at [607, 320] on button at bounding box center [604, 322] width 22 height 20
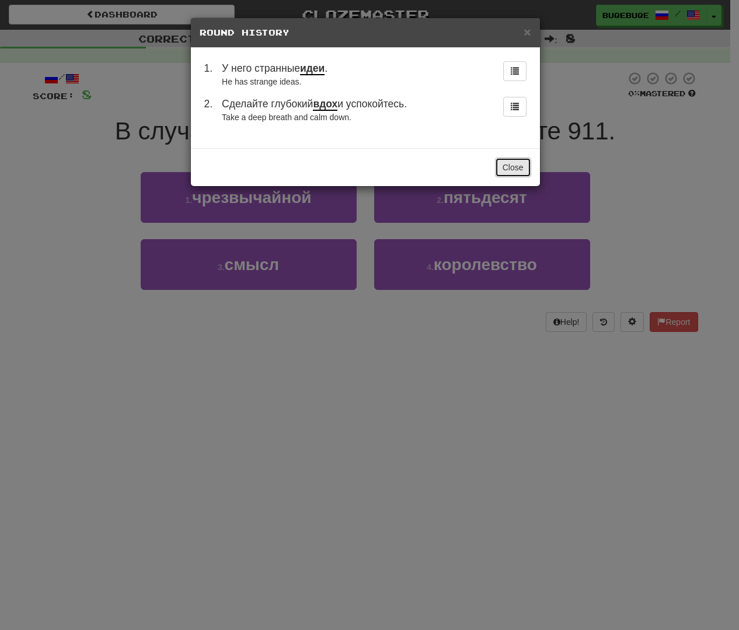
click at [520, 168] on button "Close" at bounding box center [513, 168] width 36 height 20
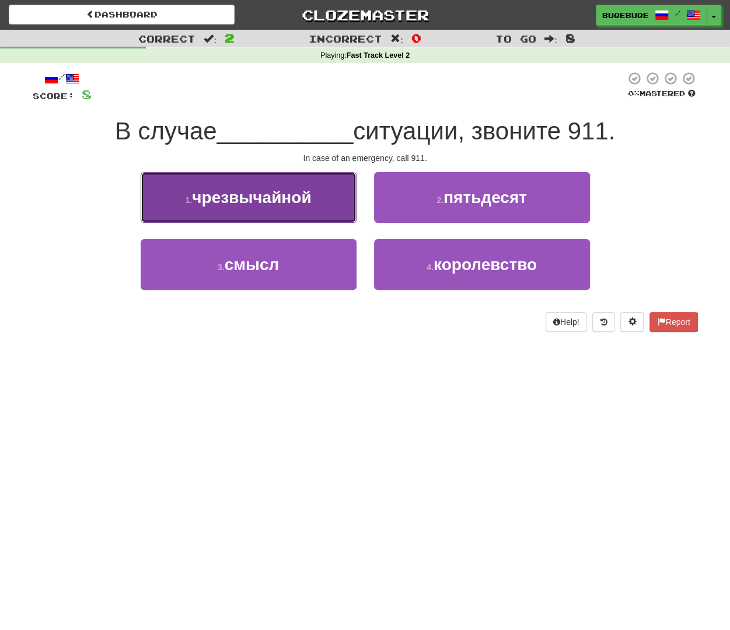
click at [302, 200] on span "чрезвычайной" at bounding box center [251, 198] width 119 height 18
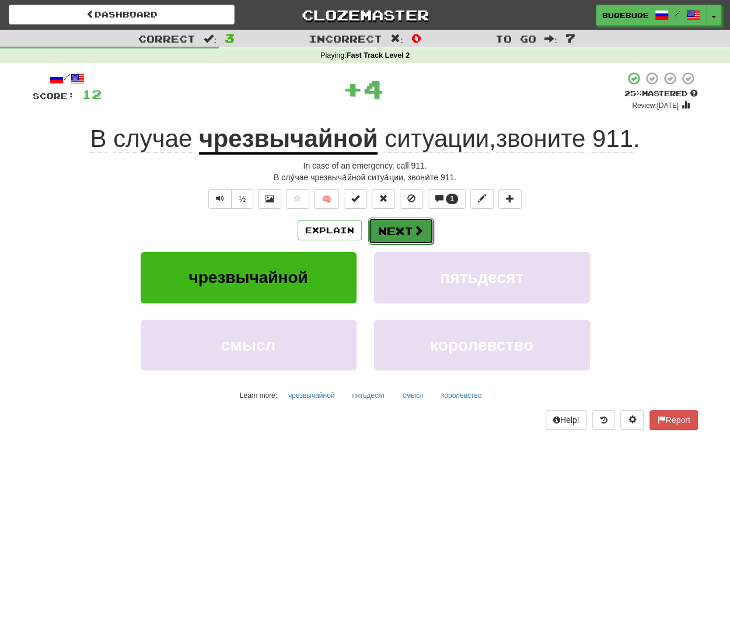
click at [423, 224] on button "Next" at bounding box center [400, 231] width 65 height 27
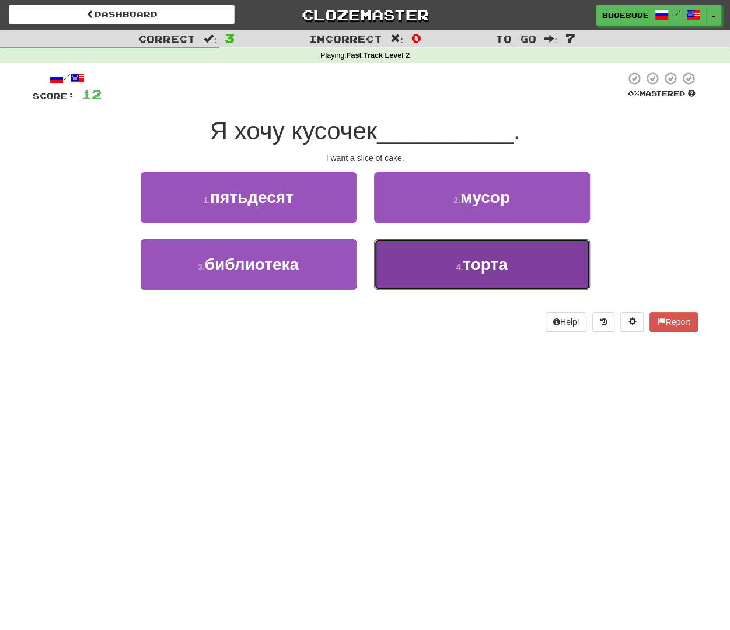
drag, startPoint x: 425, startPoint y: 261, endPoint x: 419, endPoint y: 263, distance: 6.8
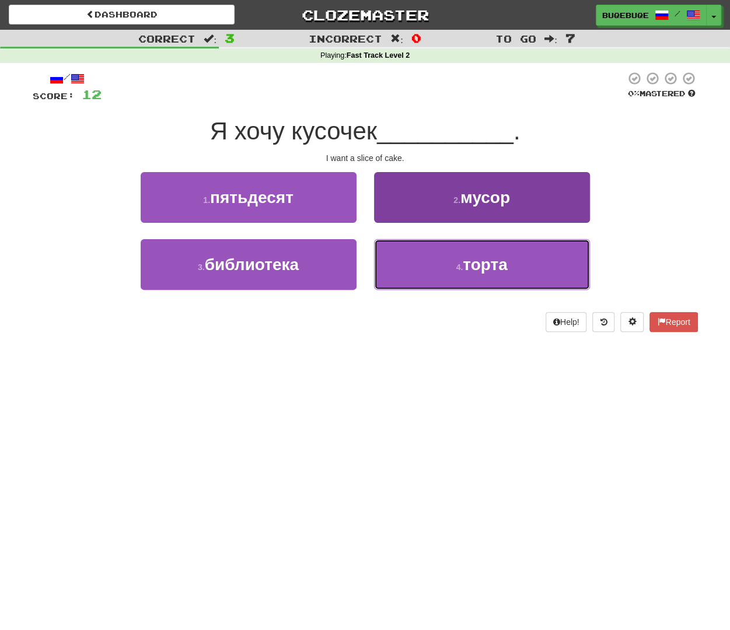
click at [425, 262] on button "4 . торта" at bounding box center [482, 264] width 216 height 51
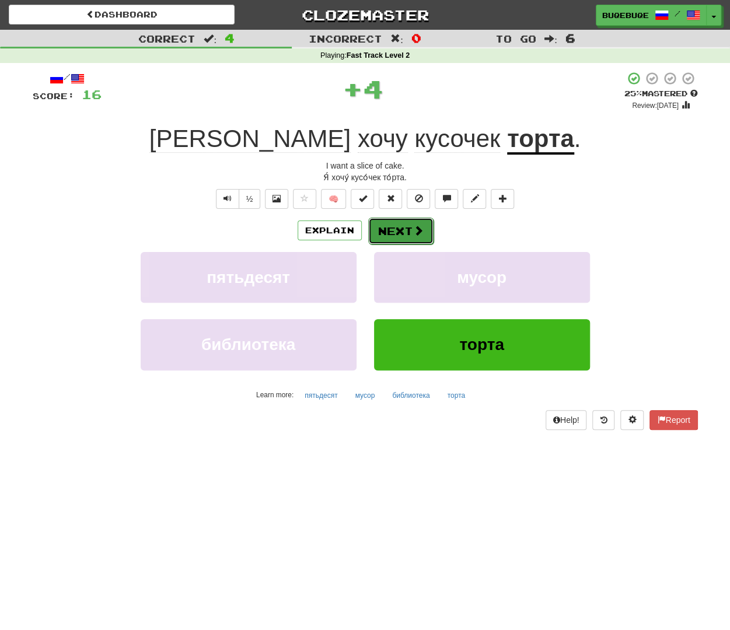
click at [405, 232] on button "Next" at bounding box center [400, 231] width 65 height 27
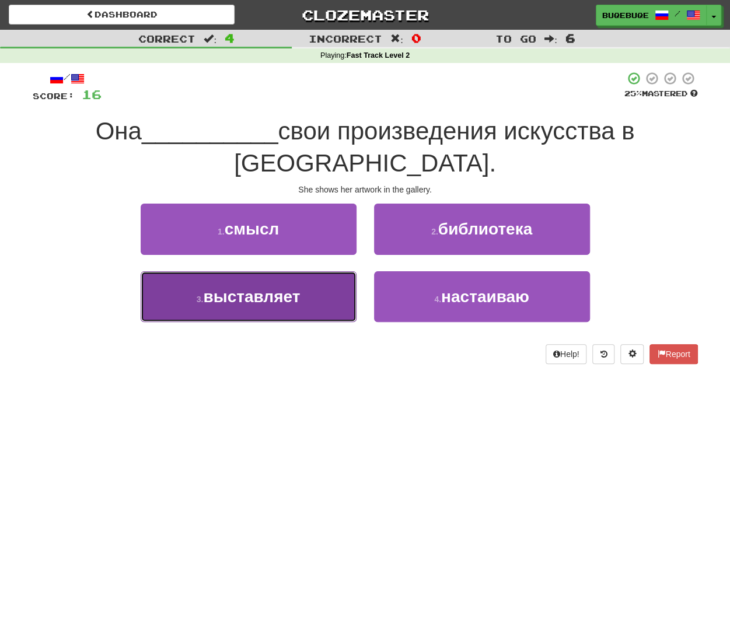
click at [297, 288] on span "выставляет" at bounding box center [251, 297] width 97 height 18
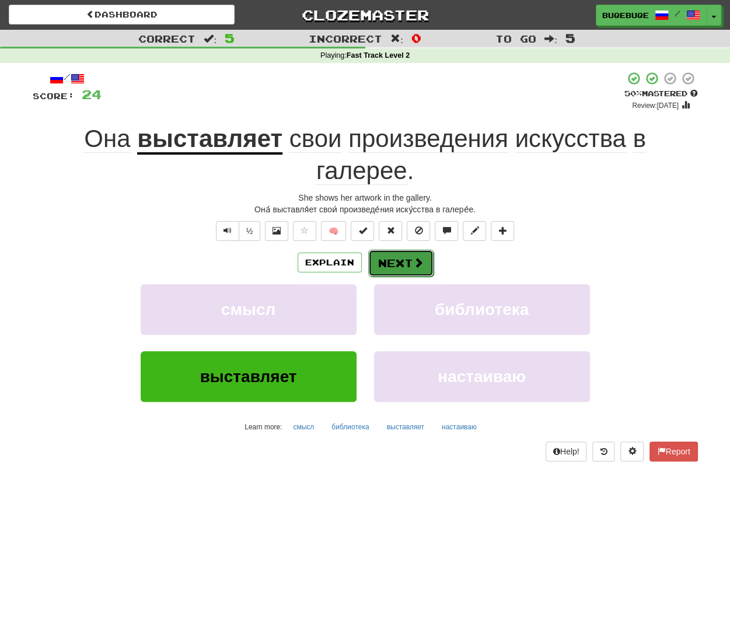
click at [404, 250] on button "Next" at bounding box center [400, 263] width 65 height 27
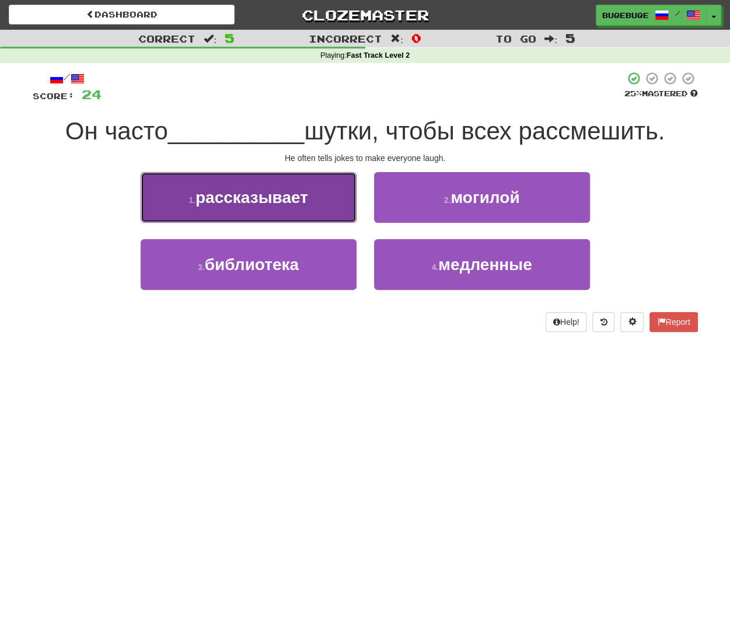
click at [270, 204] on span "рассказывает" at bounding box center [252, 198] width 113 height 18
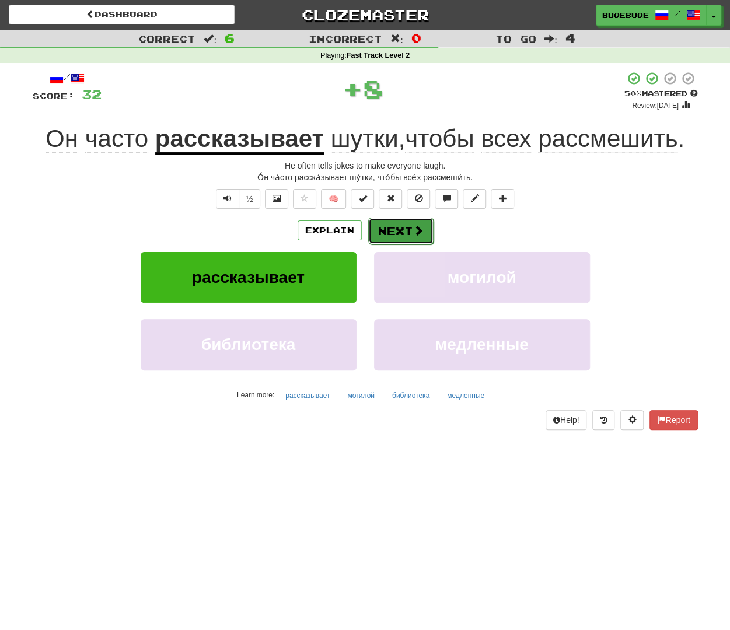
click at [402, 230] on button "Next" at bounding box center [400, 231] width 65 height 27
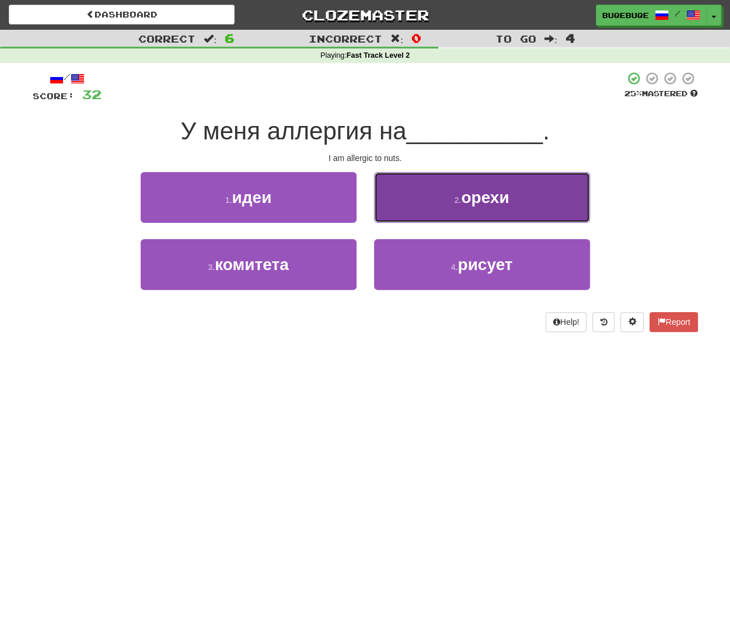
click at [445, 207] on button "2 . орехи" at bounding box center [482, 197] width 216 height 51
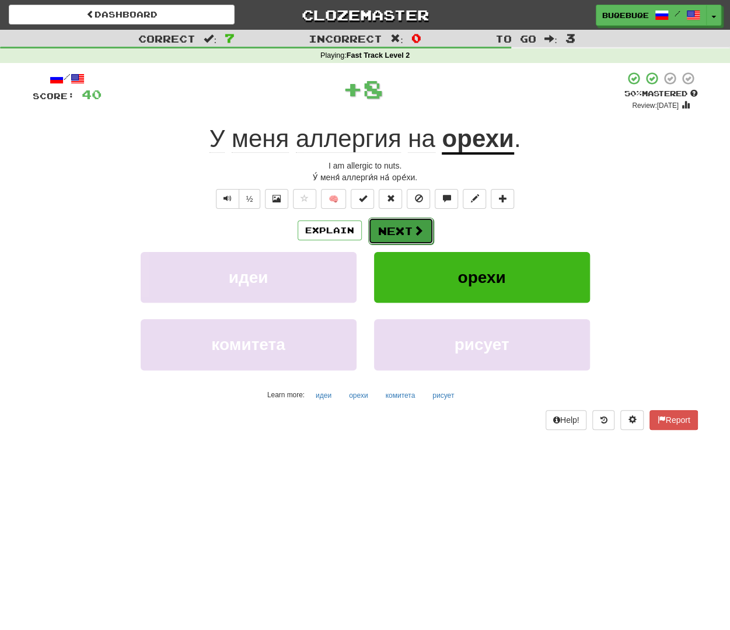
click at [429, 220] on button "Next" at bounding box center [400, 231] width 65 height 27
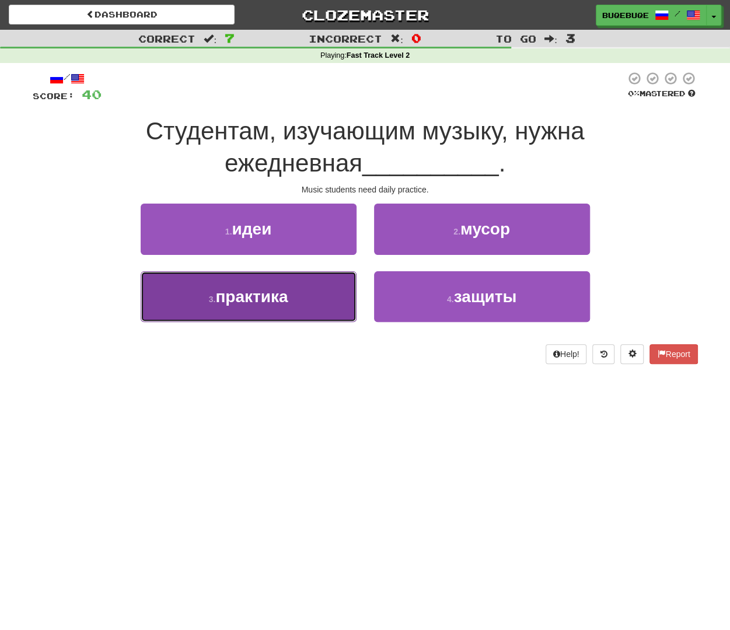
click at [277, 297] on span "практика" at bounding box center [251, 297] width 72 height 18
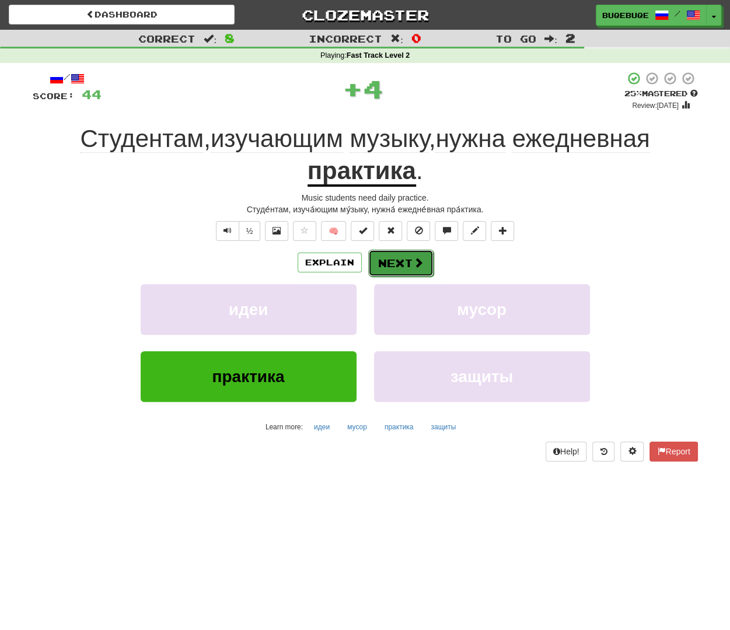
click at [386, 260] on button "Next" at bounding box center [400, 263] width 65 height 27
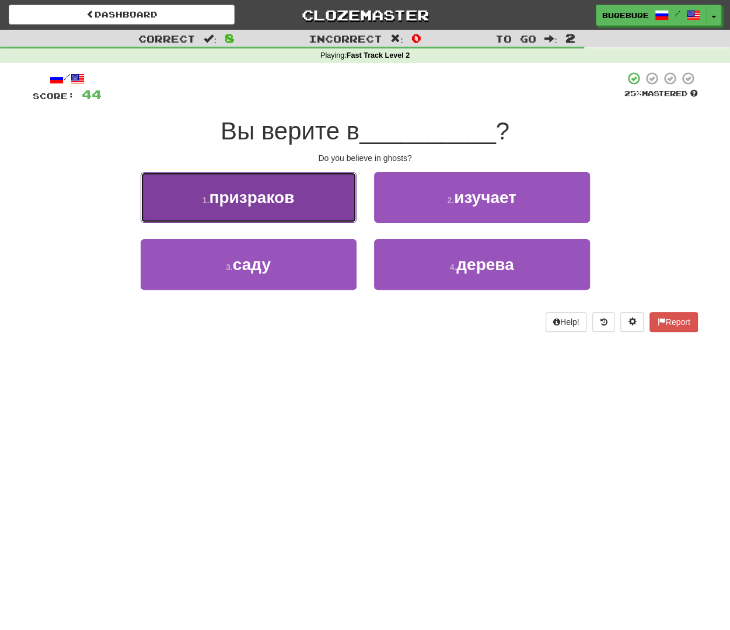
click at [298, 217] on button "1 . призраков" at bounding box center [249, 197] width 216 height 51
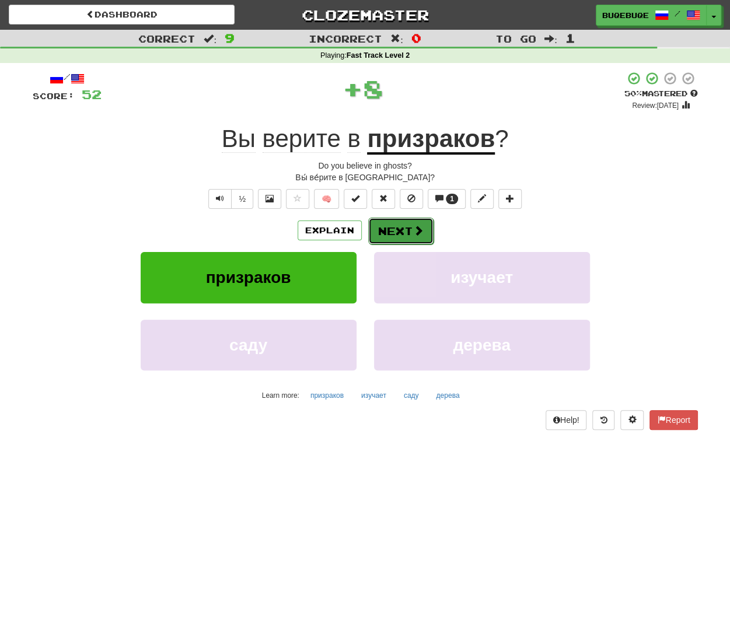
click at [409, 231] on button "Next" at bounding box center [400, 231] width 65 height 27
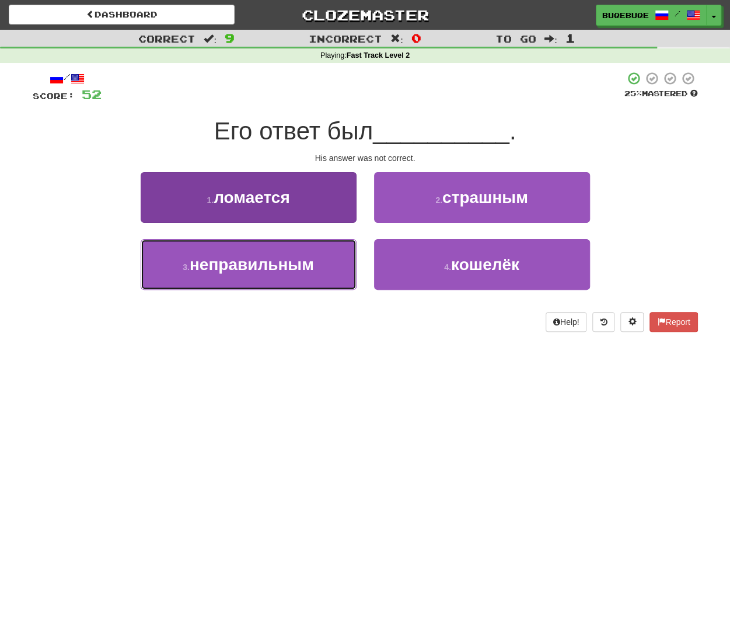
click at [237, 271] on span "неправильным" at bounding box center [252, 265] width 124 height 18
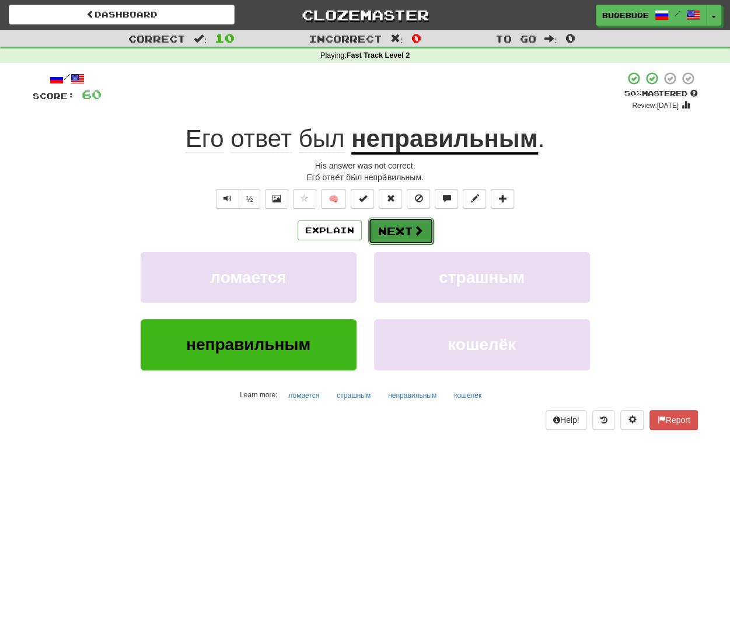
click at [402, 235] on button "Next" at bounding box center [400, 231] width 65 height 27
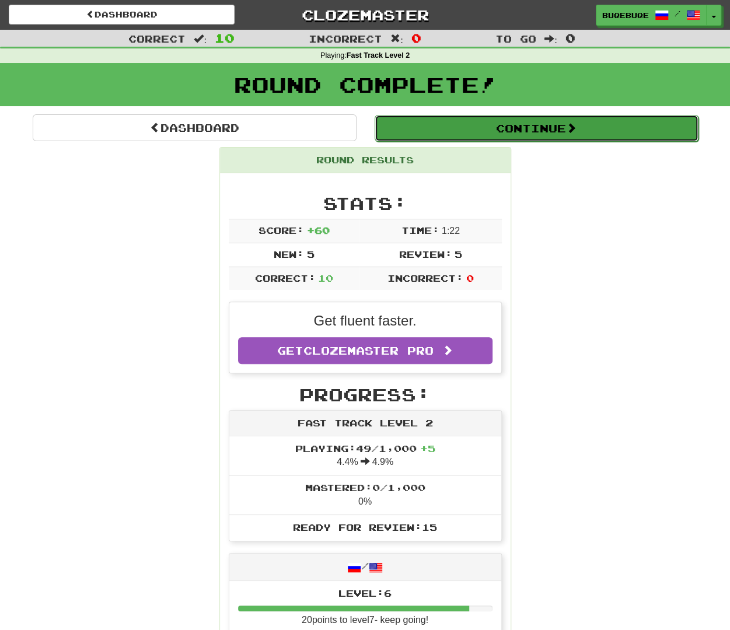
click at [642, 138] on button "Continue" at bounding box center [537, 128] width 324 height 27
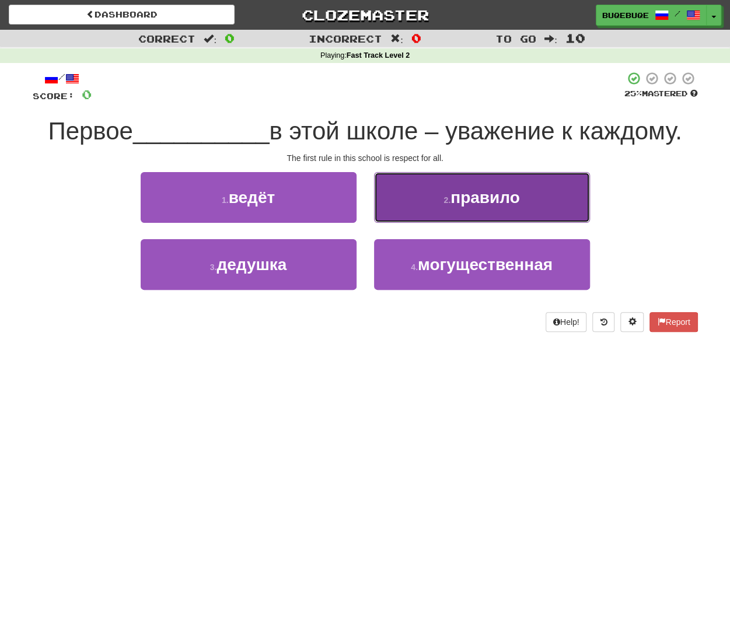
click at [543, 187] on button "2 . правило" at bounding box center [482, 197] width 216 height 51
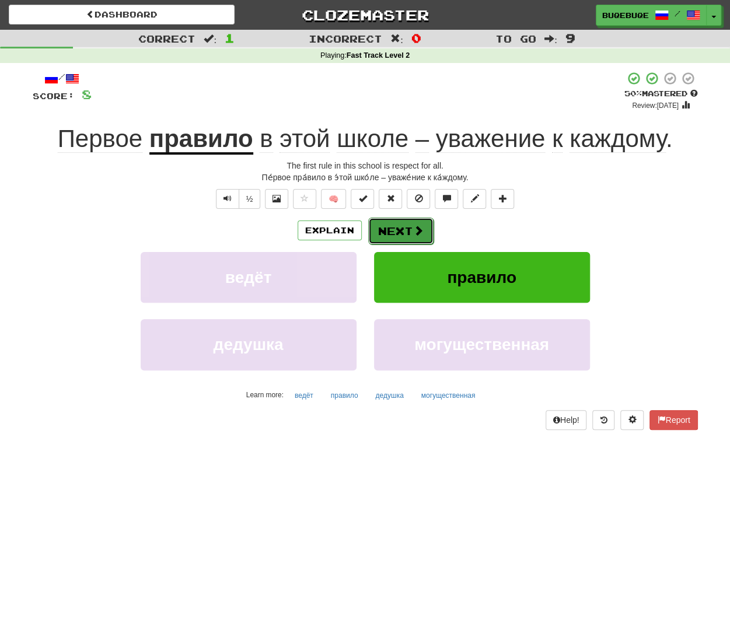
click at [396, 228] on button "Next" at bounding box center [400, 231] width 65 height 27
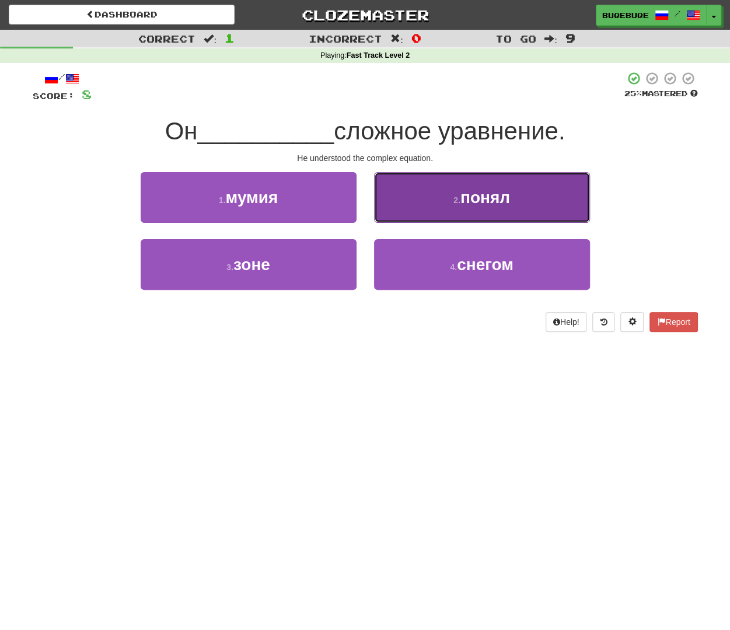
click at [471, 196] on span "понял" at bounding box center [486, 198] width 50 height 18
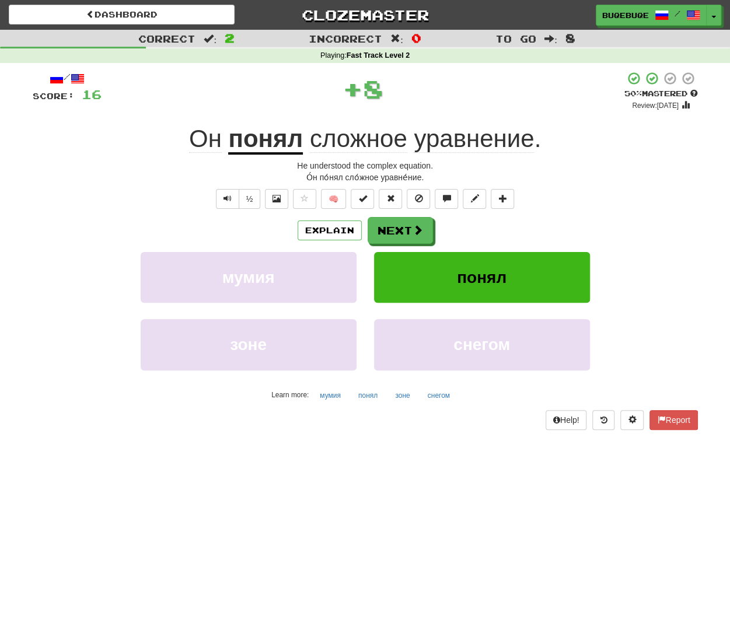
click at [412, 213] on div "/ Score: 16 + 8 50 % Mastered Review: 2025-10-25 Он понял сложное уравнение . H…" at bounding box center [366, 250] width 666 height 358
click at [411, 217] on div "Explain Next" at bounding box center [366, 230] width 666 height 27
click at [375, 225] on button "Next" at bounding box center [400, 231] width 65 height 27
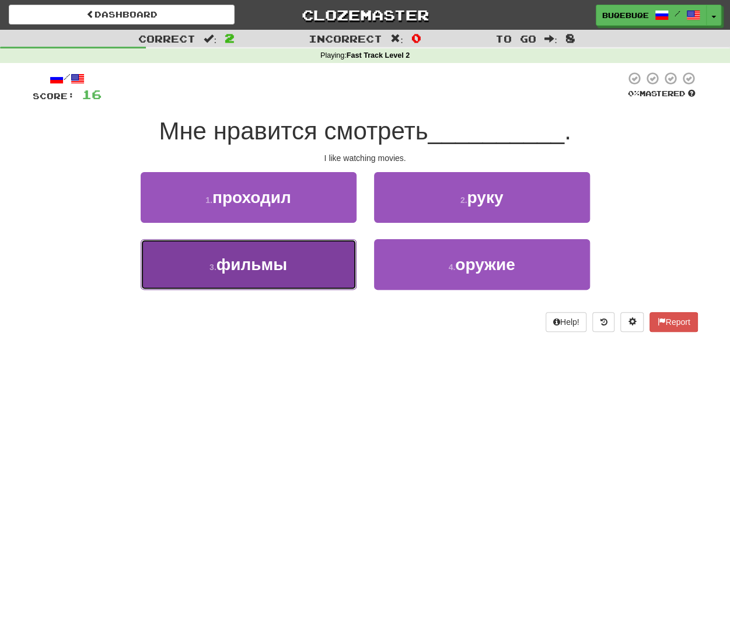
click at [313, 261] on button "3 . фильмы" at bounding box center [249, 264] width 216 height 51
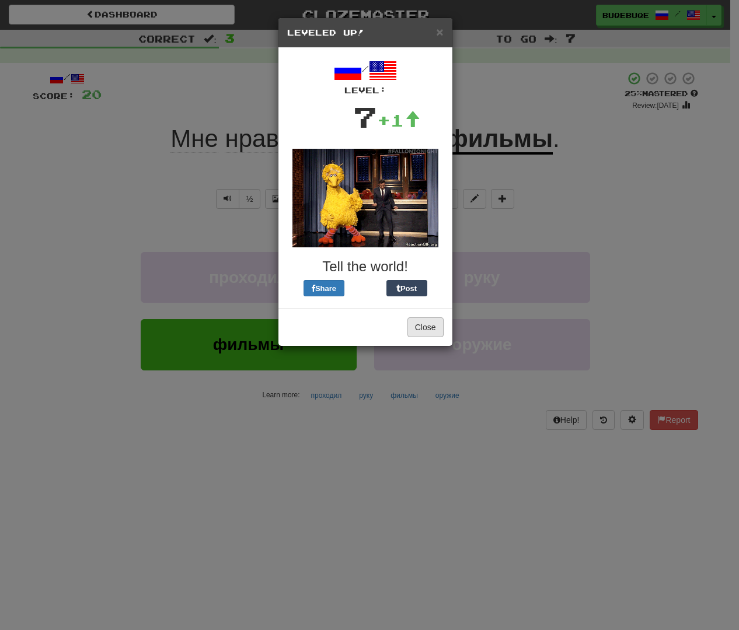
drag, startPoint x: 447, startPoint y: 326, endPoint x: 437, endPoint y: 326, distance: 9.9
click at [447, 326] on div "Close" at bounding box center [365, 327] width 174 height 38
click at [423, 325] on button "Close" at bounding box center [425, 328] width 36 height 20
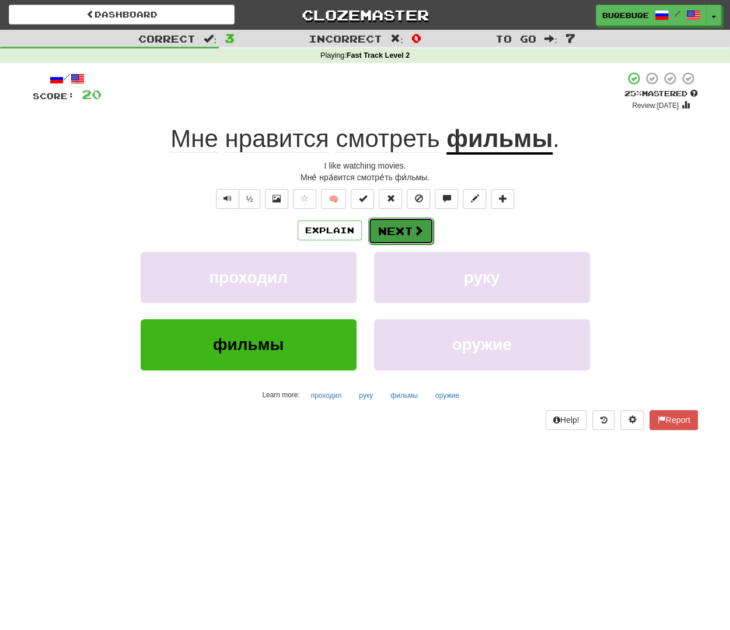
click at [389, 234] on button "Next" at bounding box center [400, 231] width 65 height 27
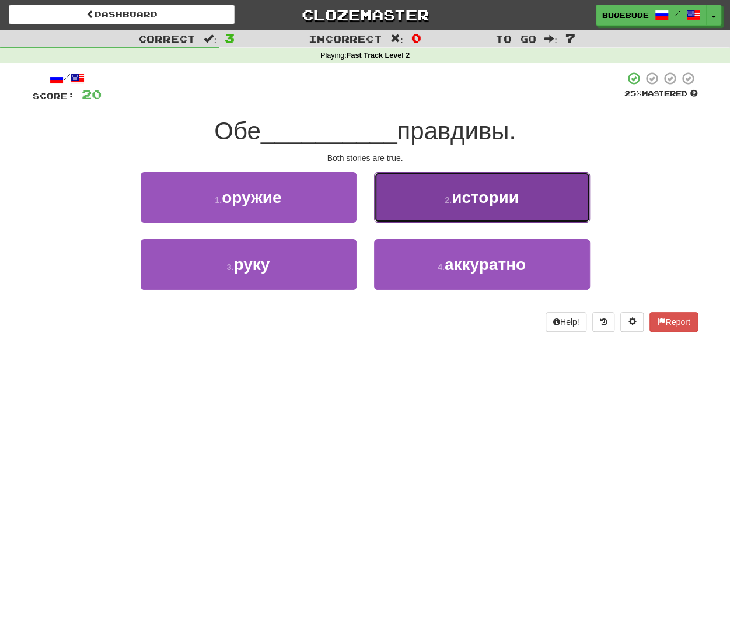
click at [509, 208] on button "2 . истории" at bounding box center [482, 197] width 216 height 51
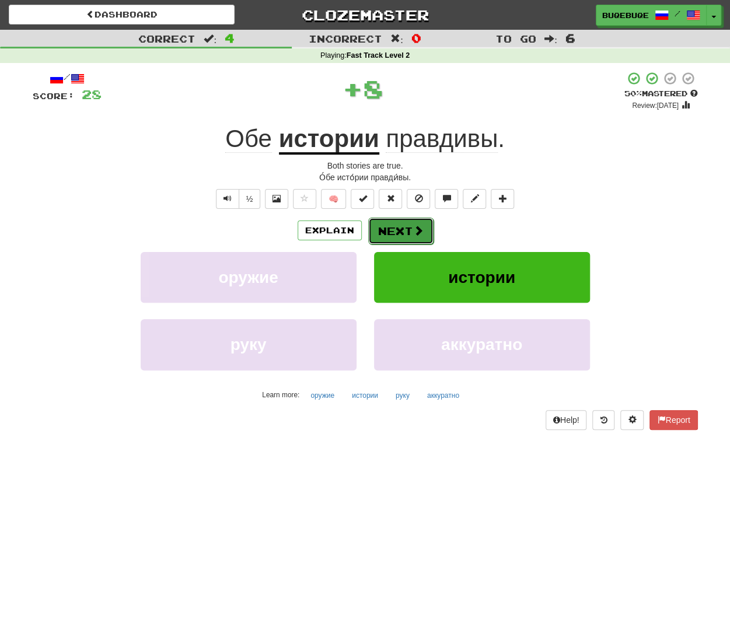
click at [407, 227] on button "Next" at bounding box center [400, 231] width 65 height 27
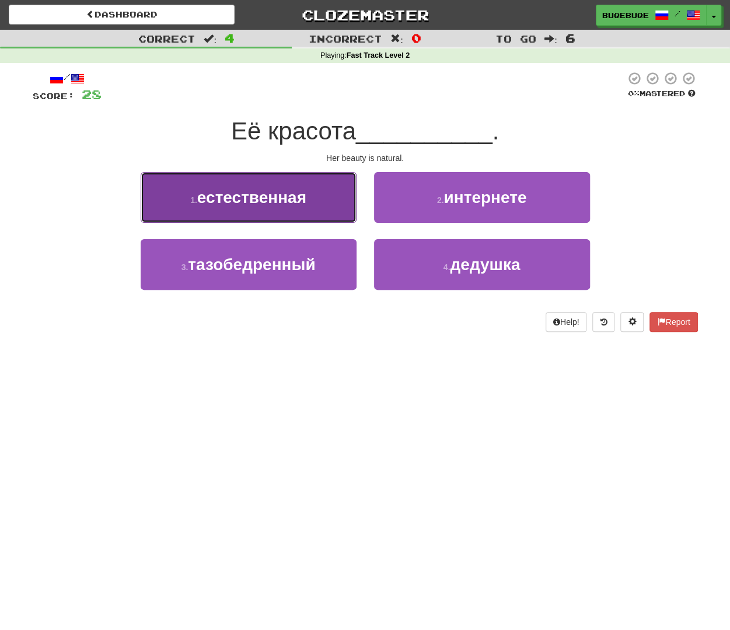
click at [280, 201] on span "естественная" at bounding box center [251, 198] width 109 height 18
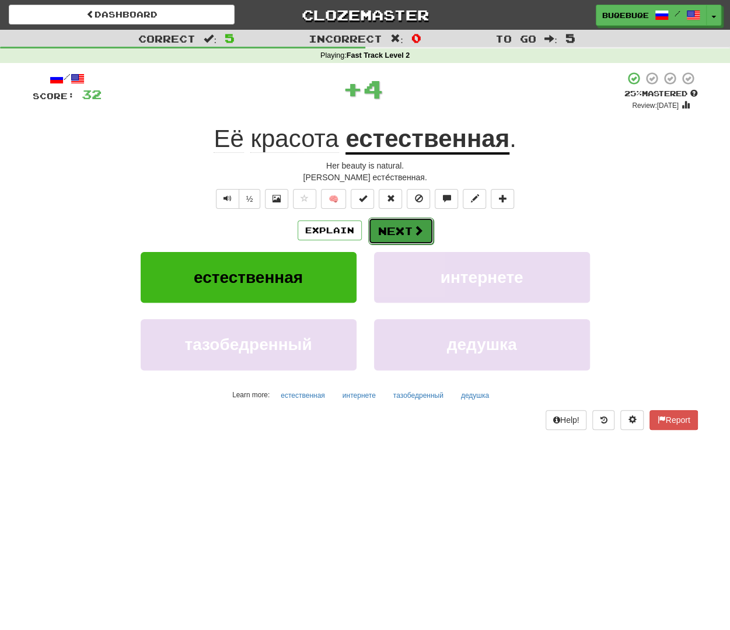
click at [402, 239] on button "Next" at bounding box center [400, 231] width 65 height 27
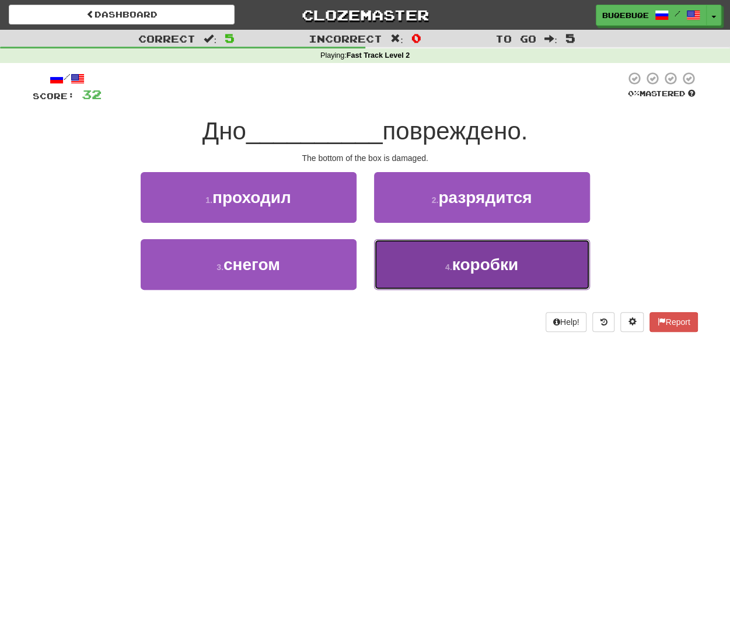
click at [490, 271] on span "коробки" at bounding box center [485, 265] width 66 height 18
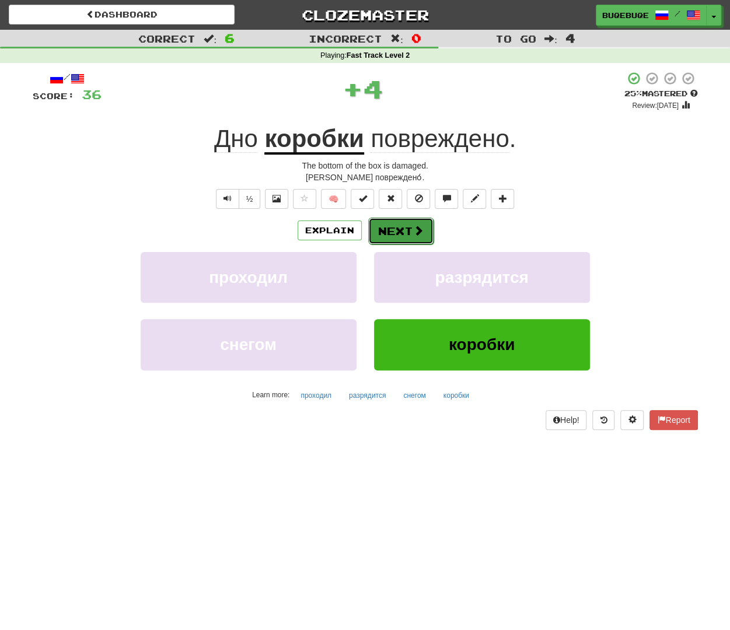
click at [385, 229] on button "Next" at bounding box center [400, 231] width 65 height 27
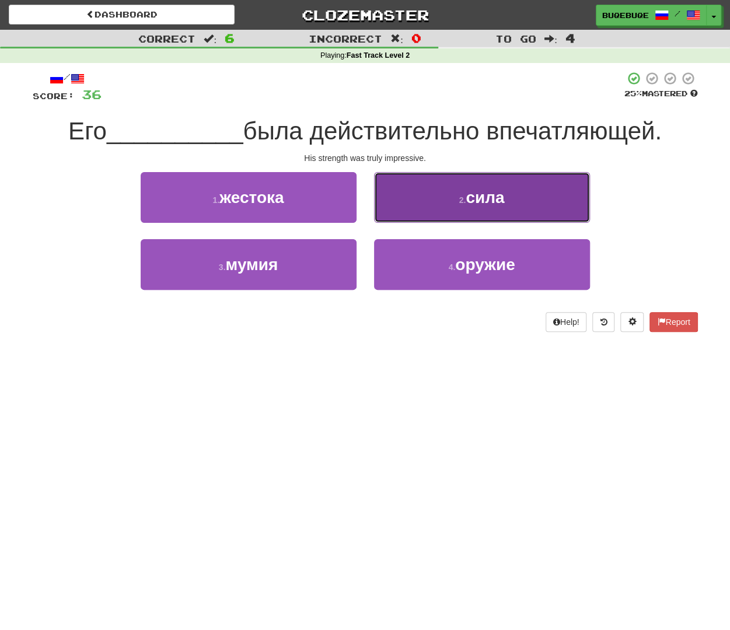
click at [507, 185] on button "2 . сила" at bounding box center [482, 197] width 216 height 51
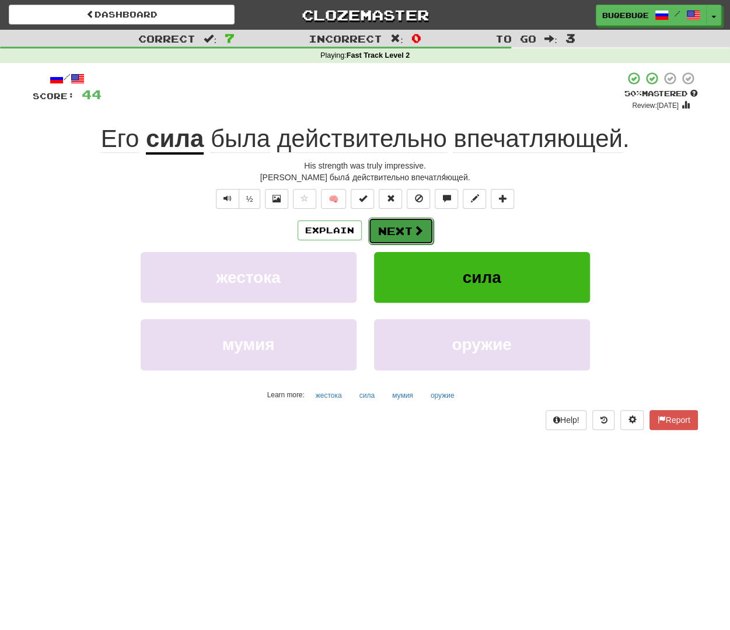
click at [416, 234] on span at bounding box center [418, 230] width 11 height 11
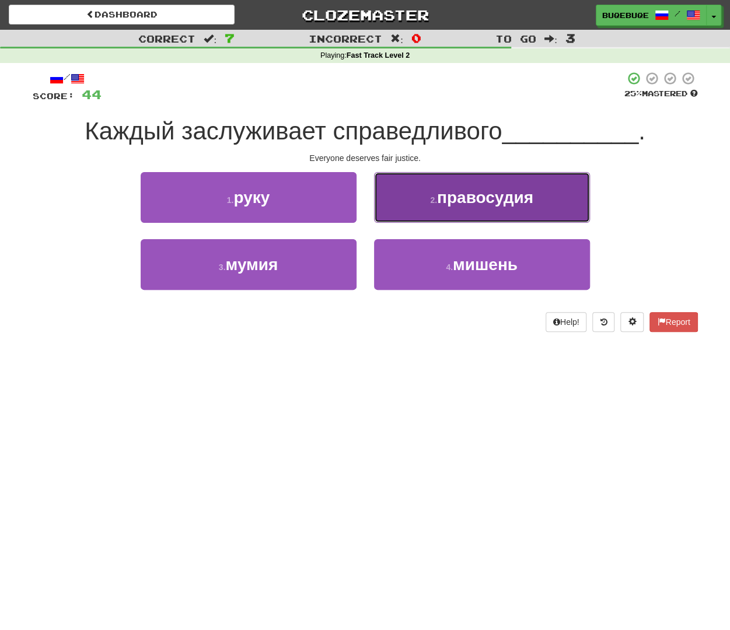
click at [454, 206] on span "правосудия" at bounding box center [485, 198] width 96 height 18
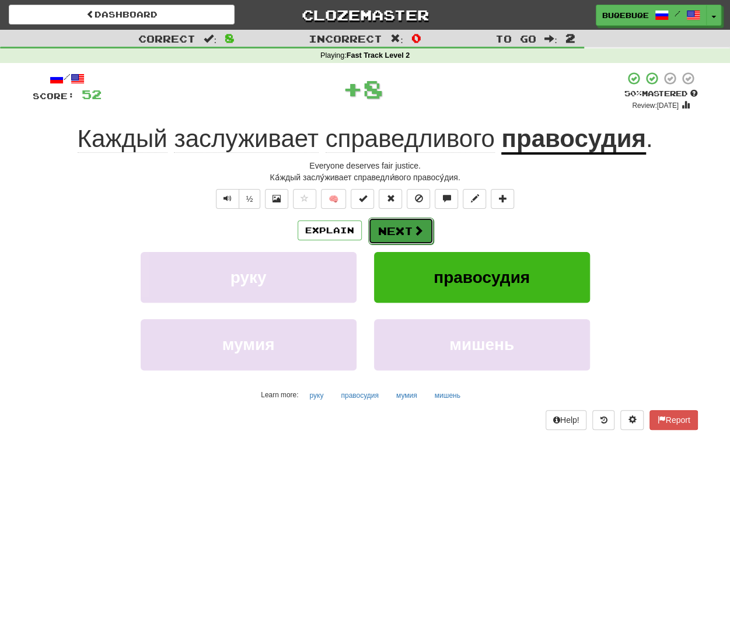
click at [399, 235] on button "Next" at bounding box center [400, 231] width 65 height 27
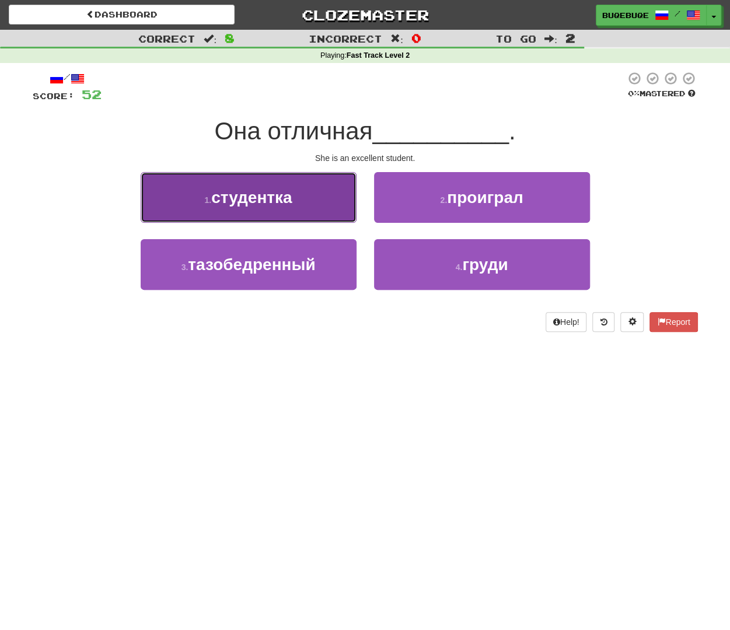
click at [305, 200] on button "1 . студентка" at bounding box center [249, 197] width 216 height 51
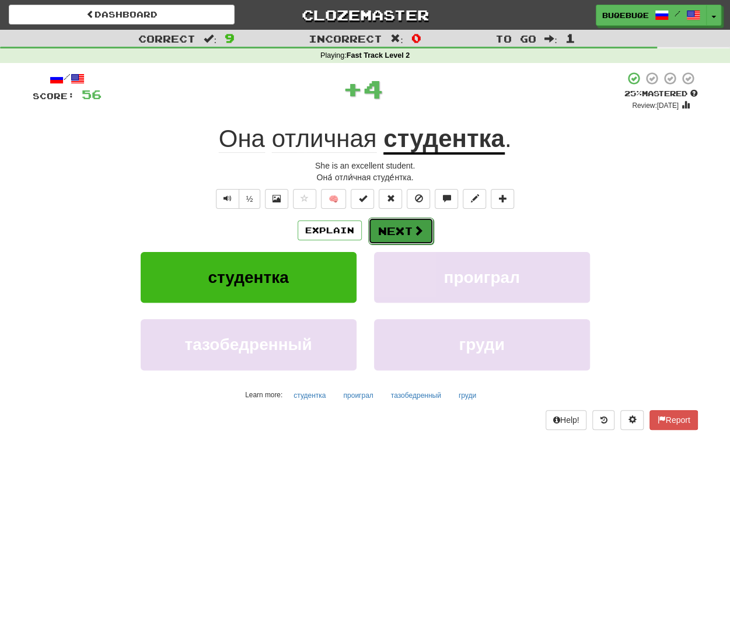
click at [406, 224] on button "Next" at bounding box center [400, 231] width 65 height 27
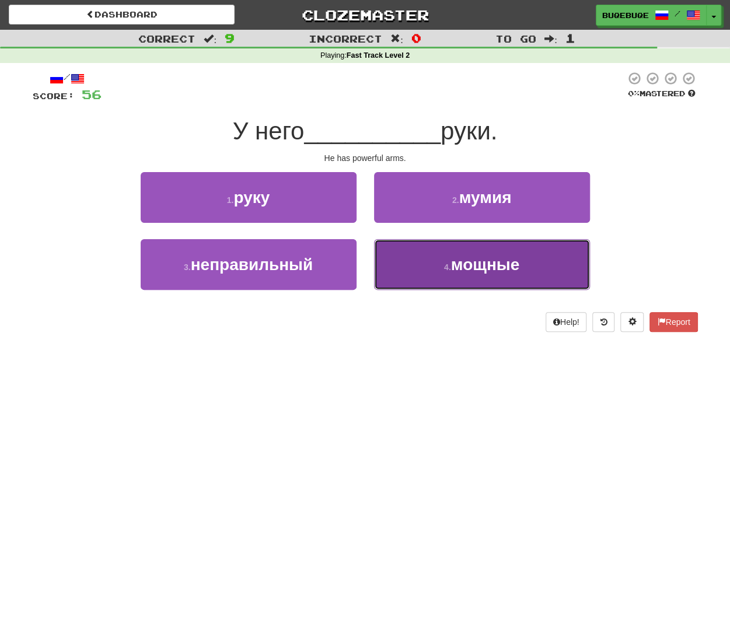
click at [497, 262] on span "мощные" at bounding box center [485, 265] width 68 height 18
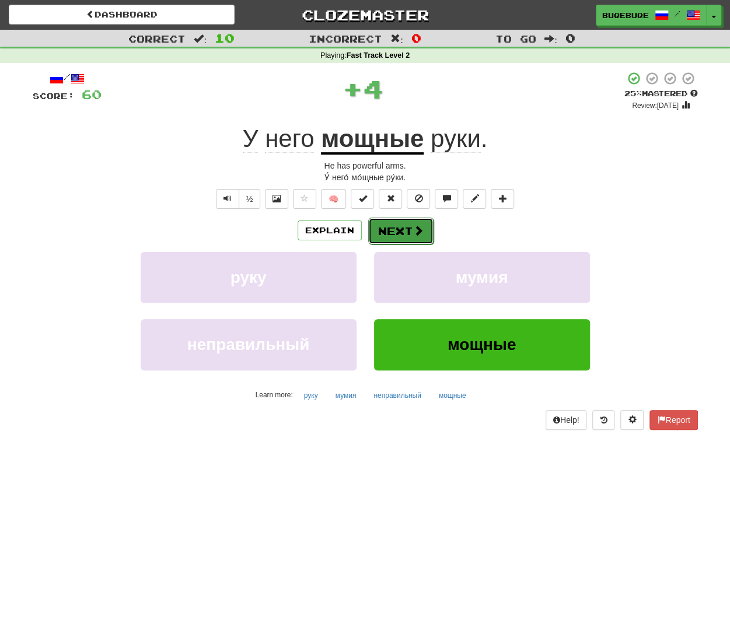
click at [402, 228] on button "Next" at bounding box center [400, 231] width 65 height 27
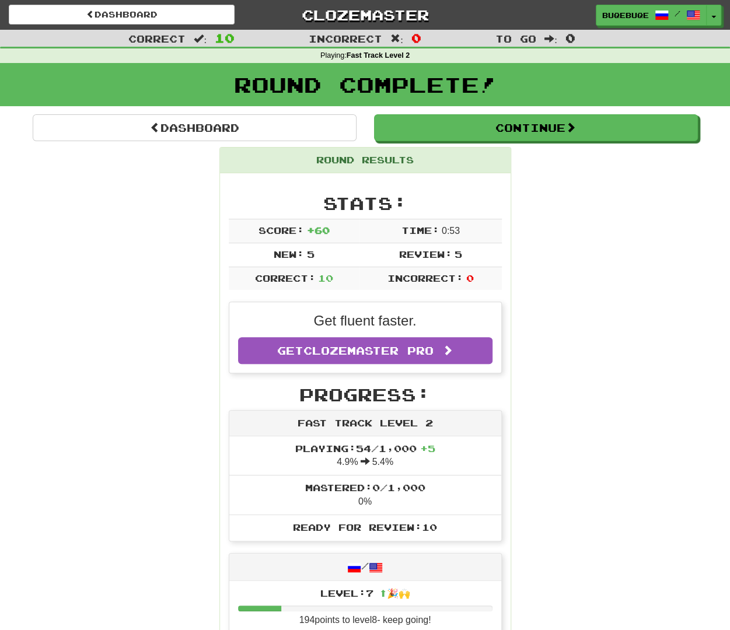
click at [663, 114] on div "Continue" at bounding box center [536, 127] width 342 height 27
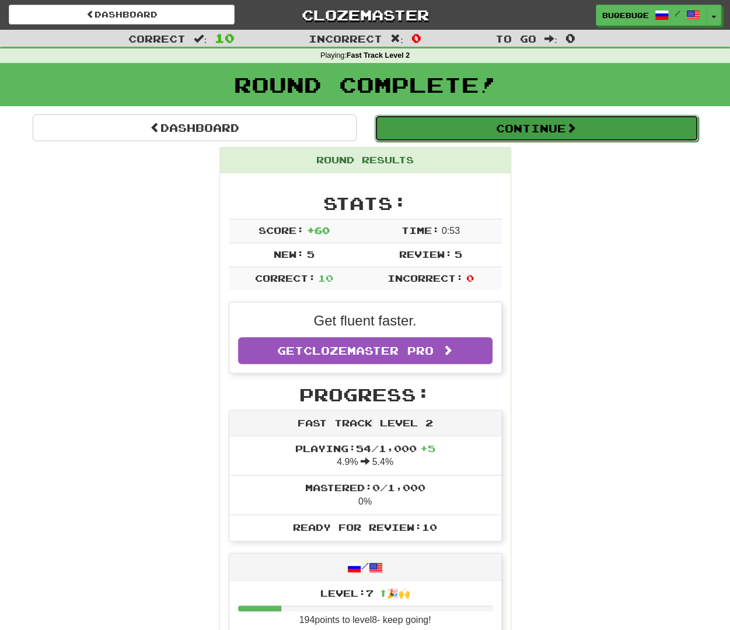
click at [650, 126] on button "Continue" at bounding box center [537, 128] width 324 height 27
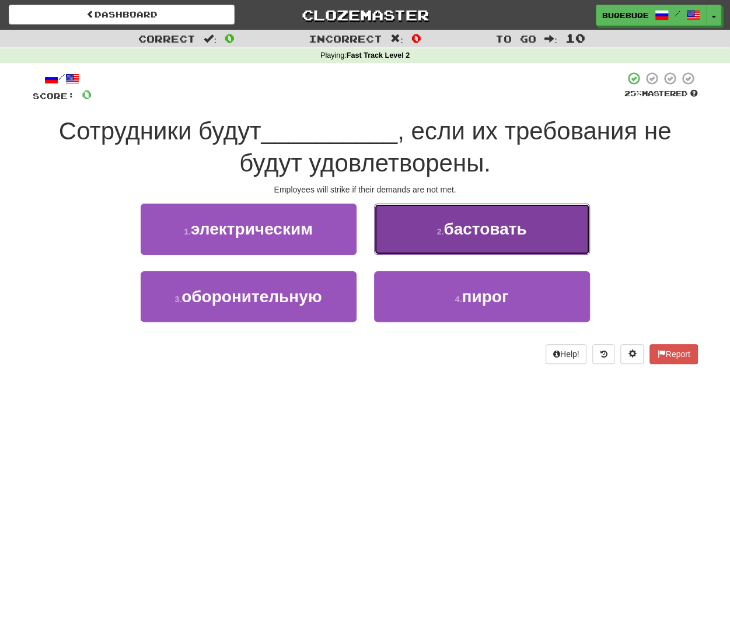
click at [493, 228] on span "бастовать" at bounding box center [485, 229] width 83 height 18
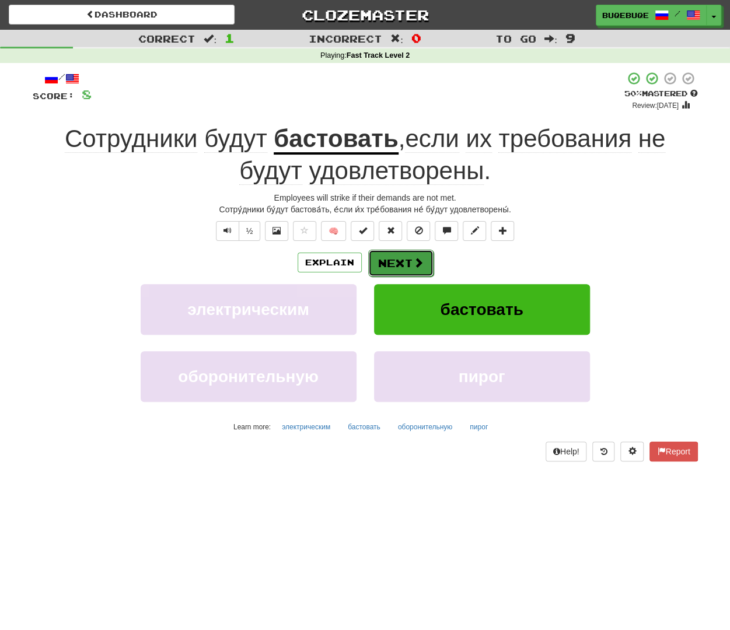
click at [411, 259] on button "Next" at bounding box center [400, 263] width 65 height 27
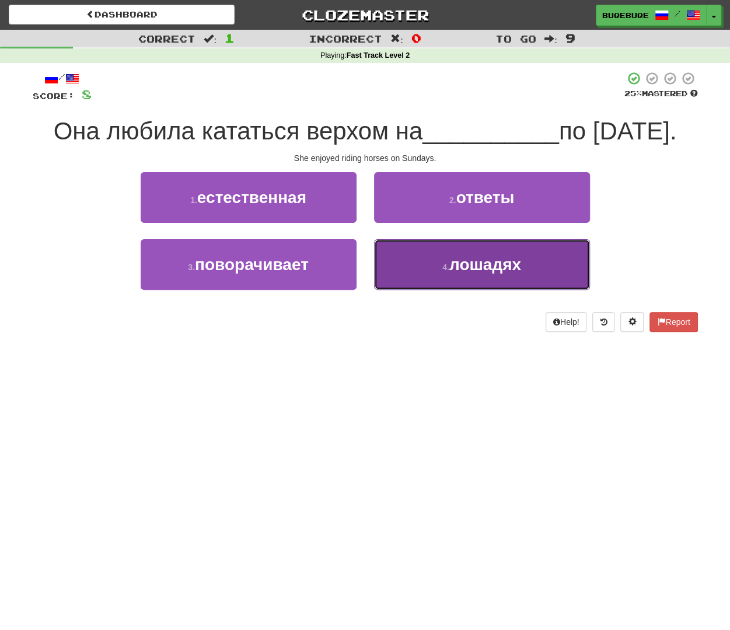
click at [494, 274] on span "лошадях" at bounding box center [486, 265] width 72 height 18
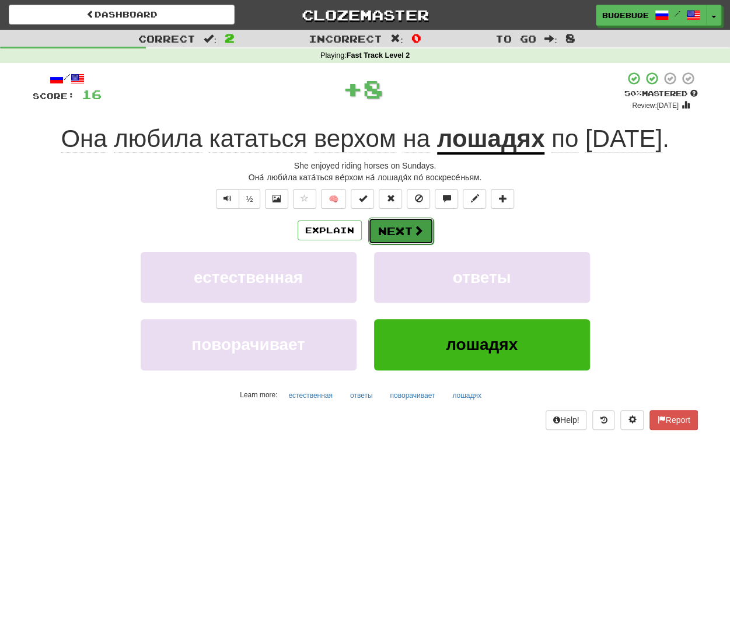
click at [392, 245] on button "Next" at bounding box center [400, 231] width 65 height 27
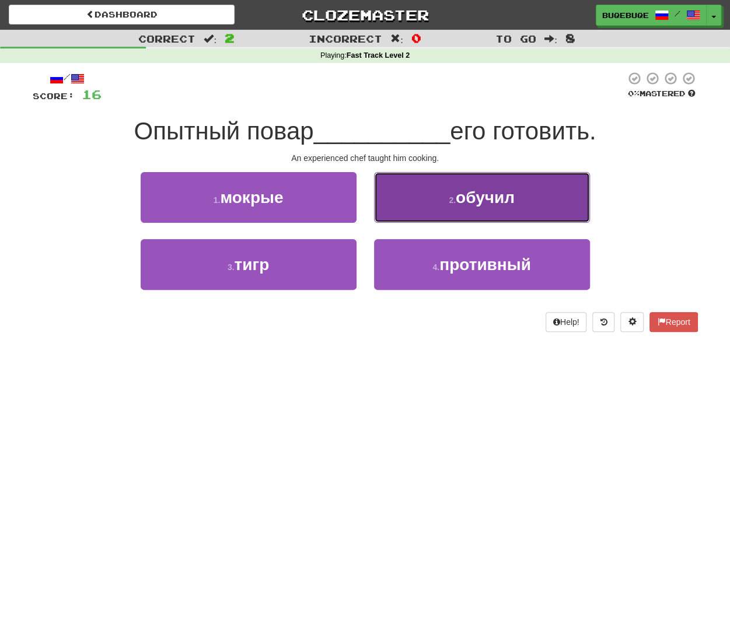
click at [432, 205] on button "2 . обучил" at bounding box center [482, 197] width 216 height 51
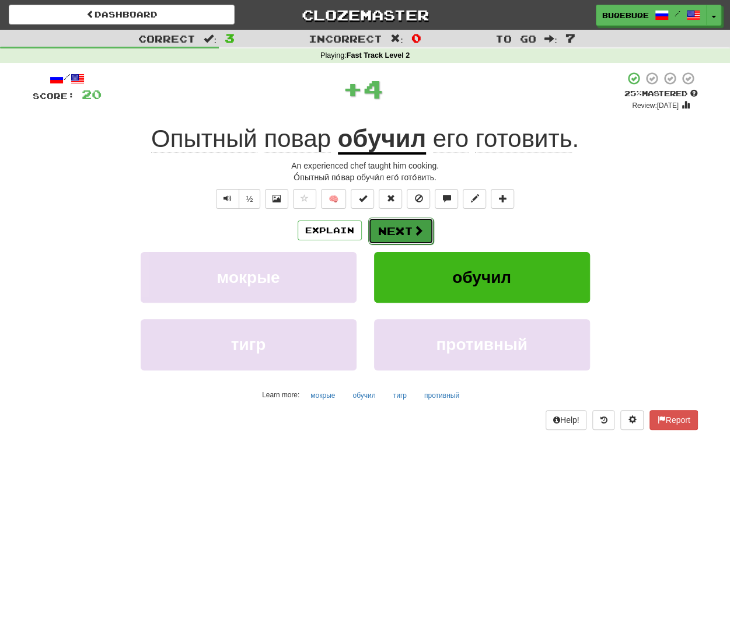
click at [413, 231] on span at bounding box center [418, 230] width 11 height 11
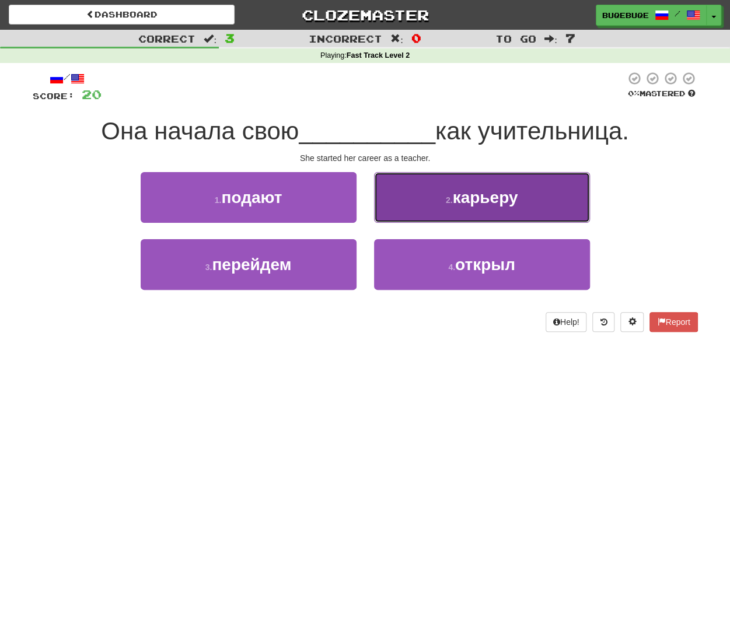
click at [510, 205] on span "карьеру" at bounding box center [484, 198] width 65 height 18
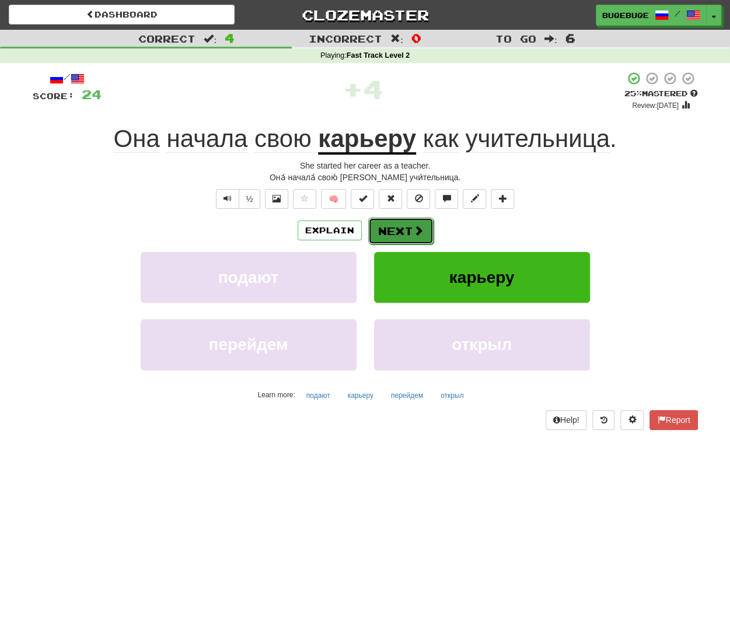
click at [407, 227] on button "Next" at bounding box center [400, 231] width 65 height 27
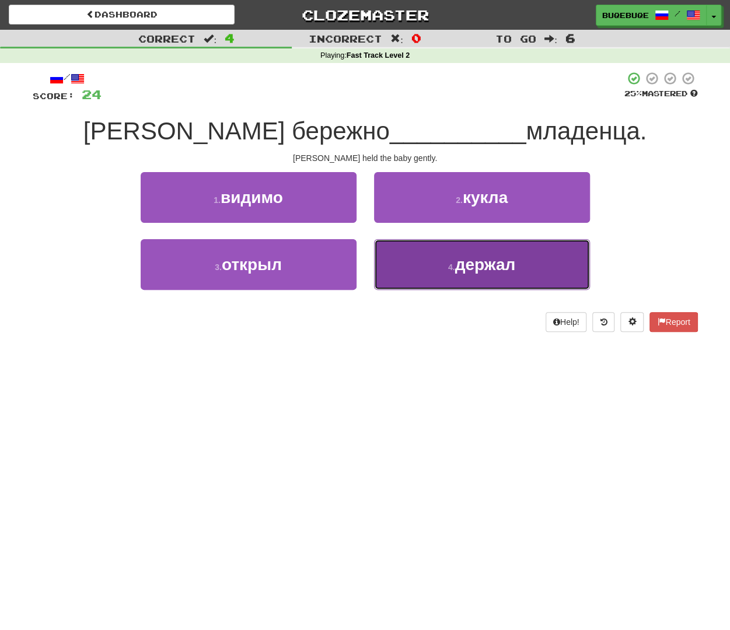
click at [489, 275] on button "4 . держал" at bounding box center [482, 264] width 216 height 51
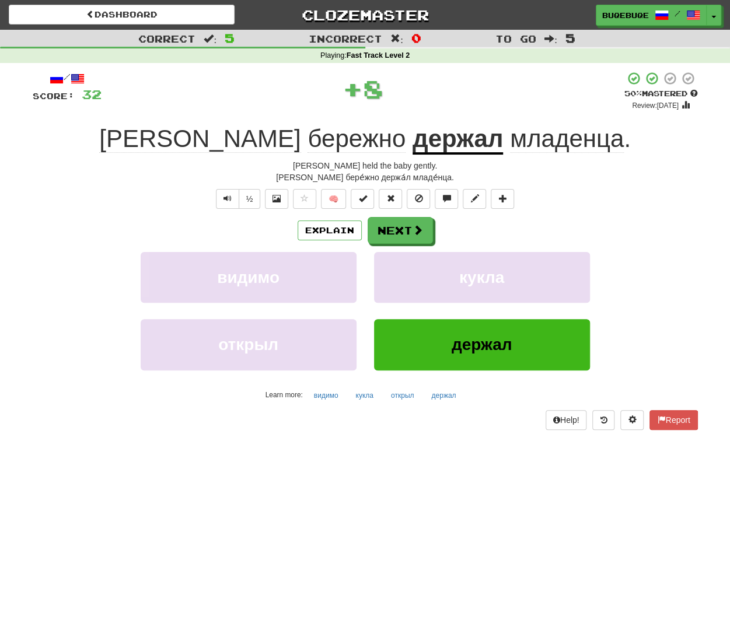
click at [363, 238] on div "Explain Next" at bounding box center [366, 230] width 666 height 27
click at [377, 235] on button "Next" at bounding box center [400, 231] width 65 height 27
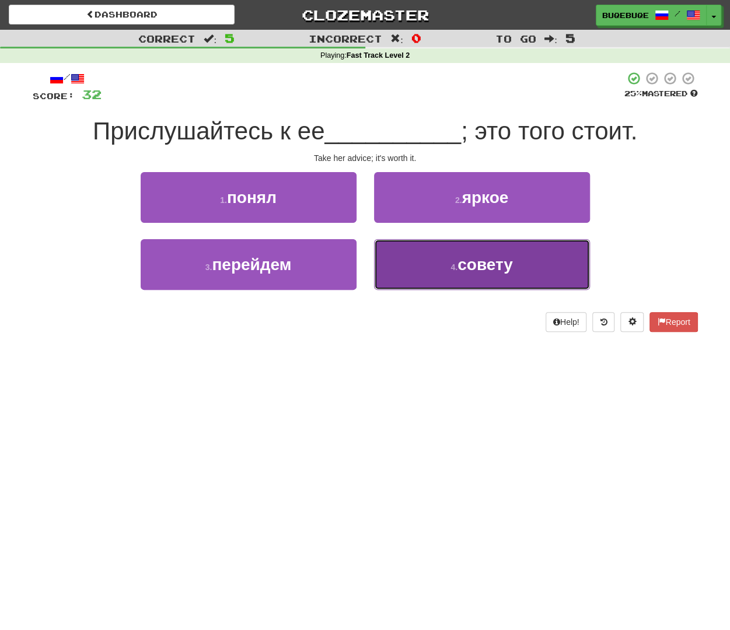
click at [488, 266] on span "совету" at bounding box center [485, 265] width 55 height 18
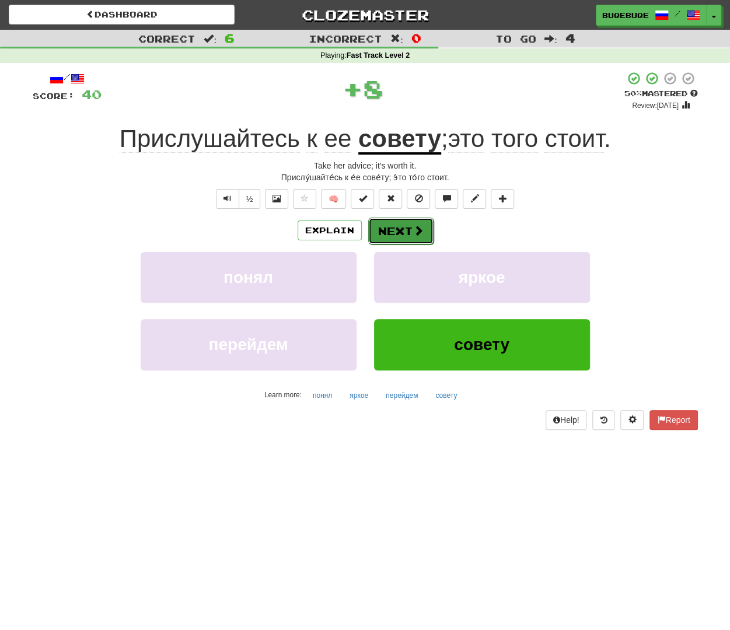
click at [410, 219] on button "Next" at bounding box center [400, 231] width 65 height 27
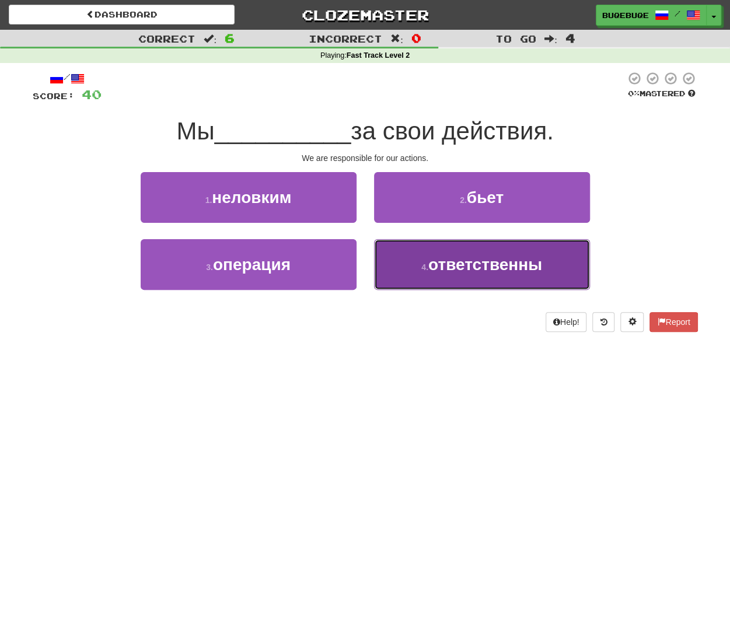
click at [499, 266] on span "ответственны" at bounding box center [486, 265] width 114 height 18
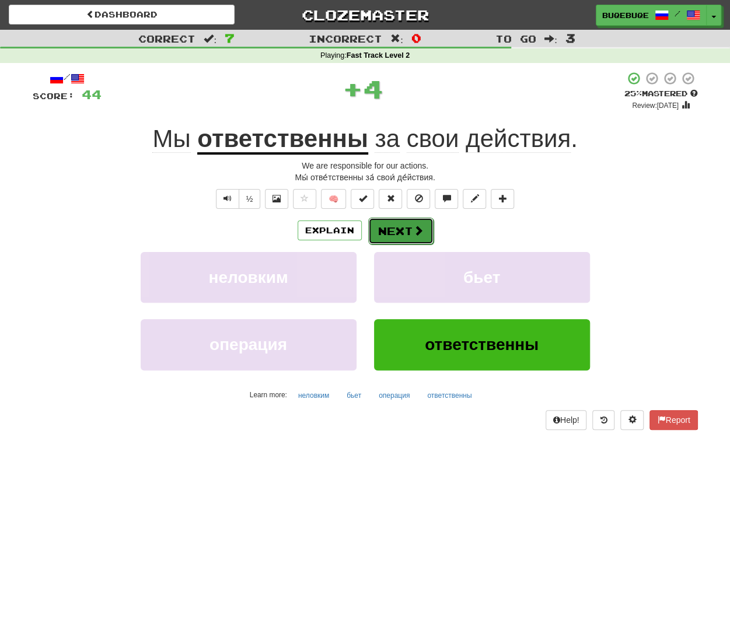
click at [398, 236] on button "Next" at bounding box center [400, 231] width 65 height 27
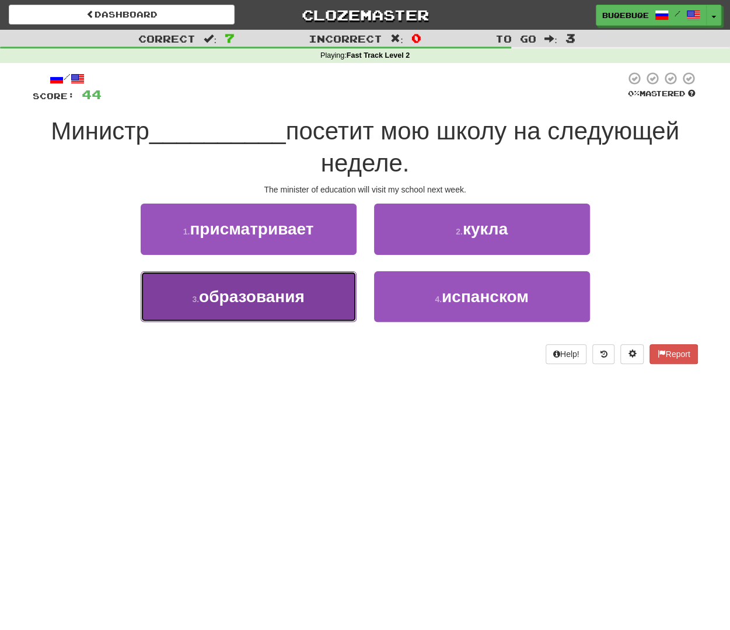
click at [304, 288] on span "образования" at bounding box center [252, 297] width 106 height 18
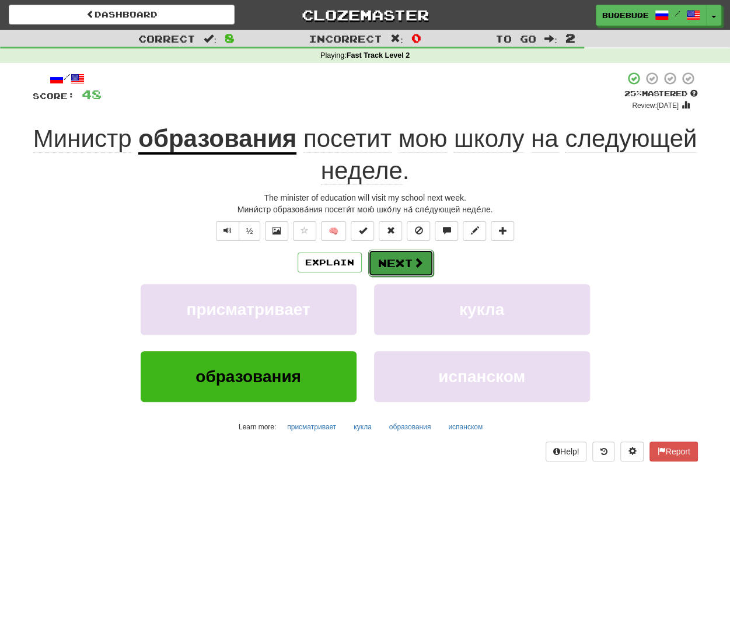
click at [406, 260] on button "Next" at bounding box center [400, 263] width 65 height 27
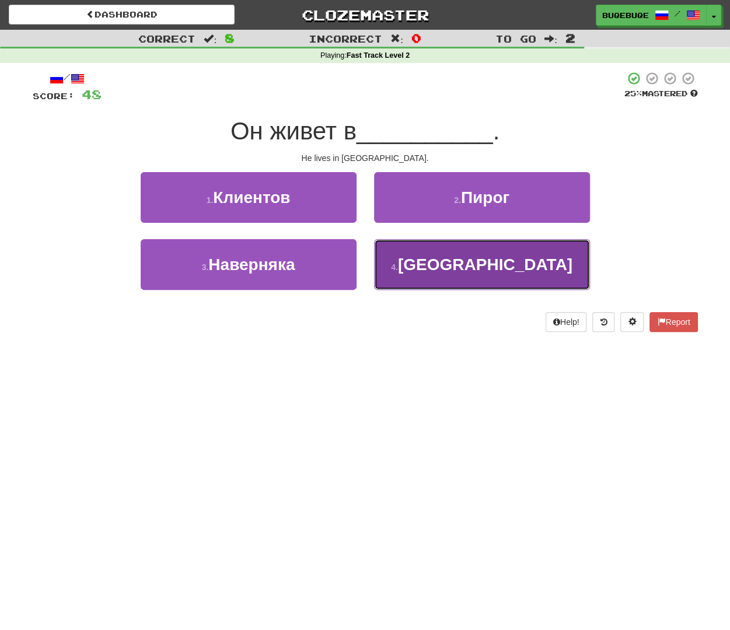
click at [443, 257] on button "4 . Англии" at bounding box center [482, 264] width 216 height 51
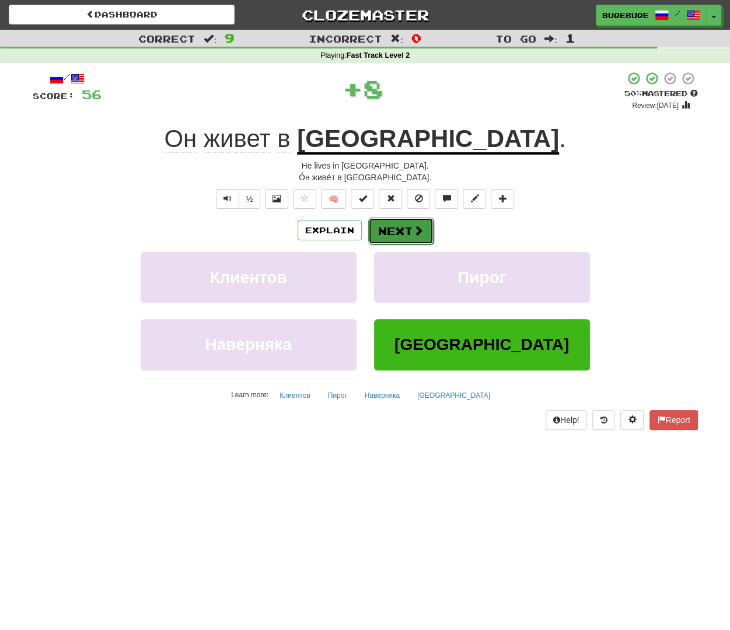
click at [400, 233] on button "Next" at bounding box center [400, 231] width 65 height 27
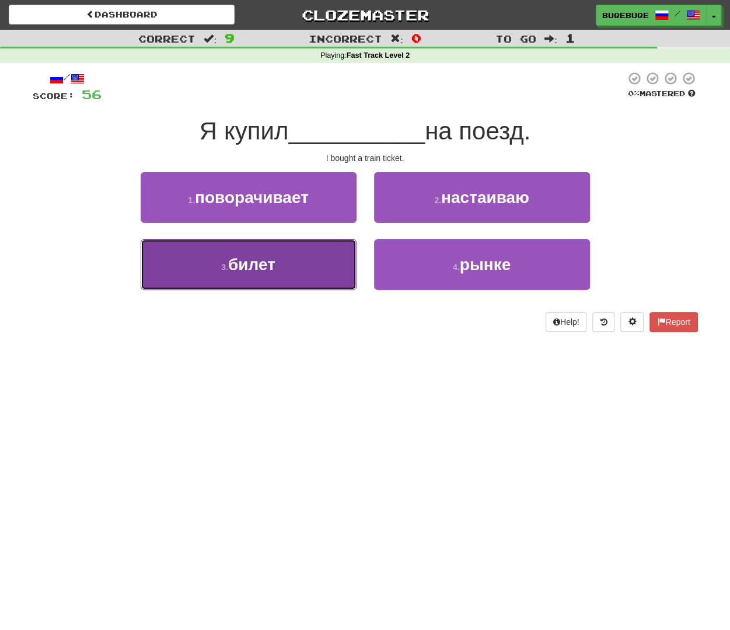
click at [267, 260] on span "билет" at bounding box center [251, 265] width 47 height 18
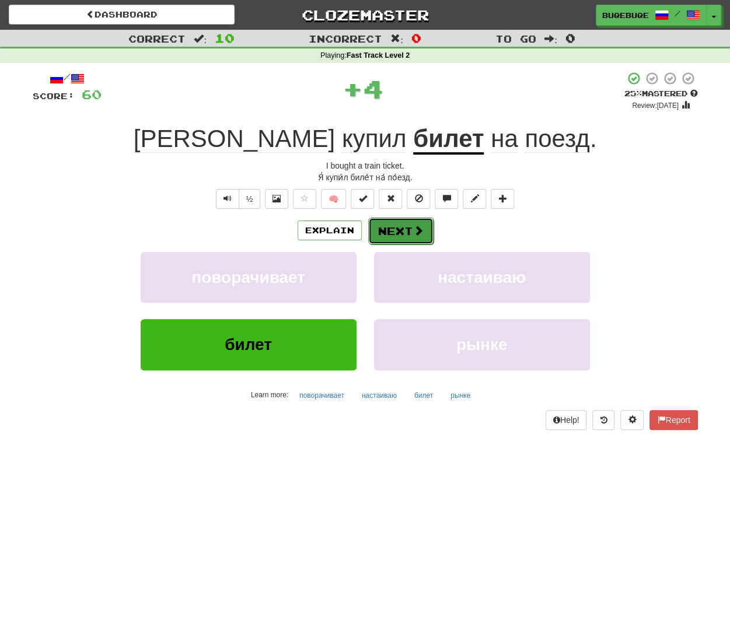
click at [395, 235] on button "Next" at bounding box center [400, 231] width 65 height 27
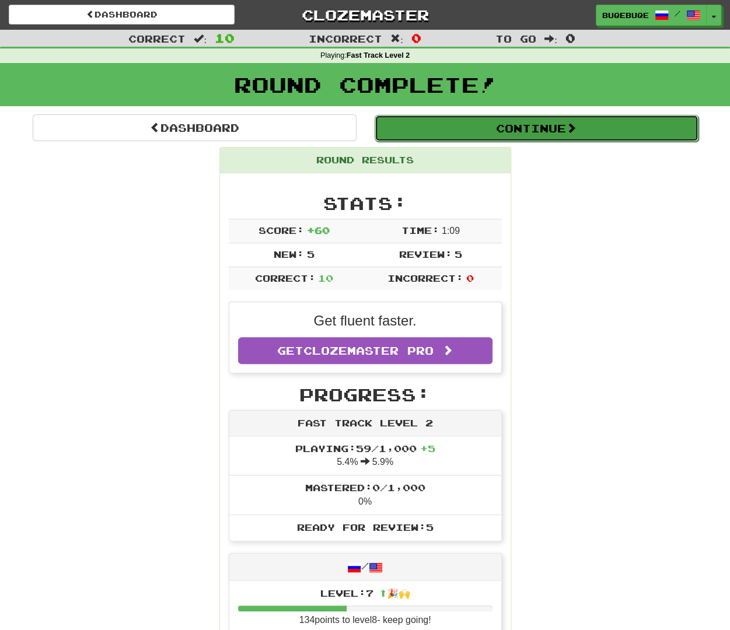
click at [554, 130] on button "Continue" at bounding box center [537, 128] width 324 height 27
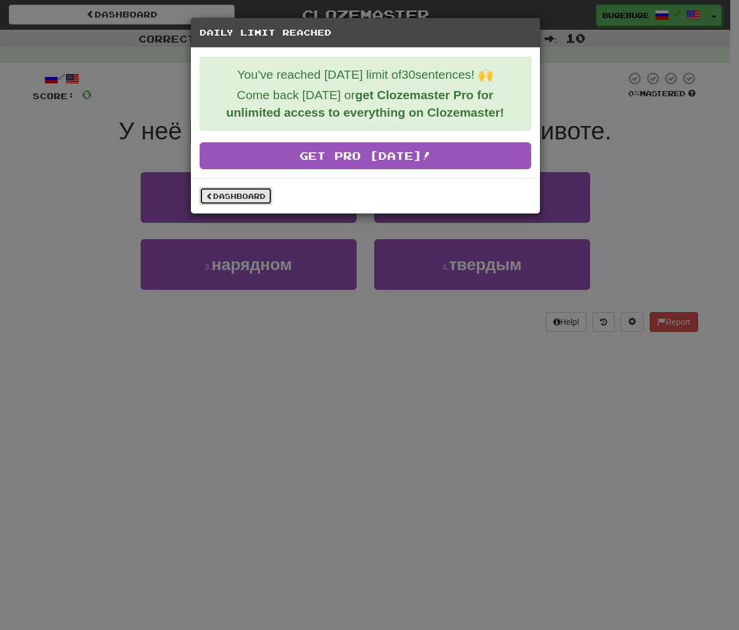
click at [222, 193] on link "Dashboard" at bounding box center [236, 196] width 72 height 18
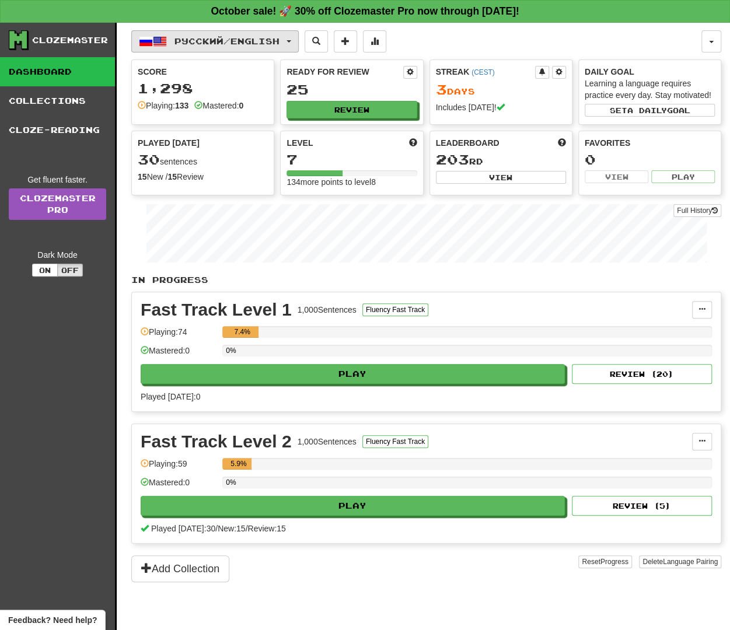
click at [205, 45] on button "Русский / English" at bounding box center [215, 41] width 168 height 22
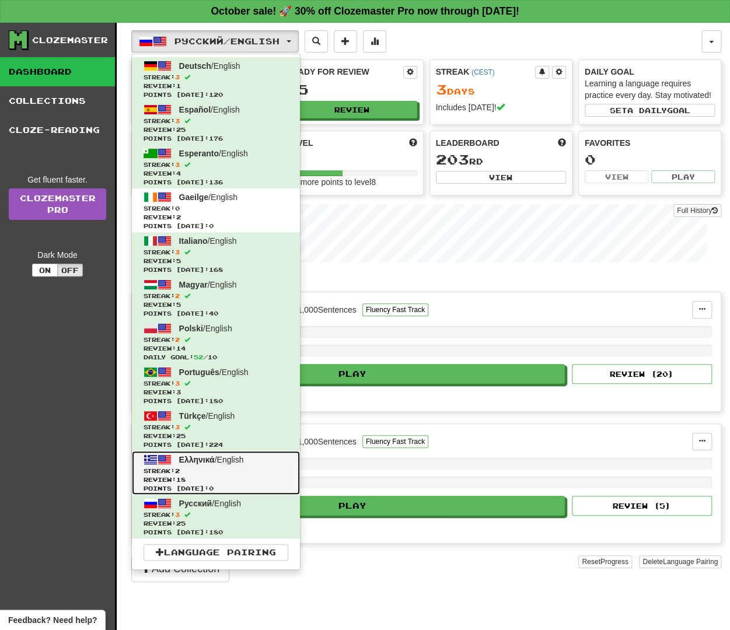
click at [231, 473] on span "Streak: 2" at bounding box center [216, 471] width 145 height 9
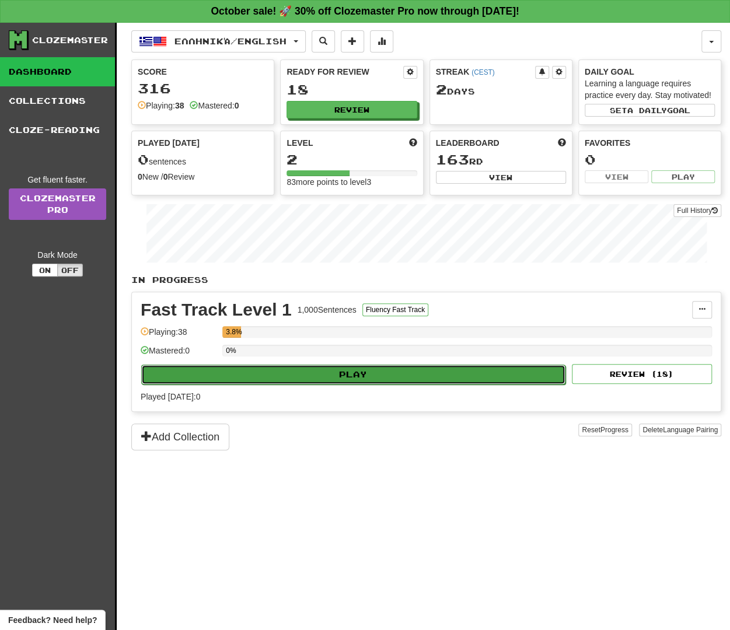
click at [402, 375] on button "Play" at bounding box center [353, 375] width 424 height 20
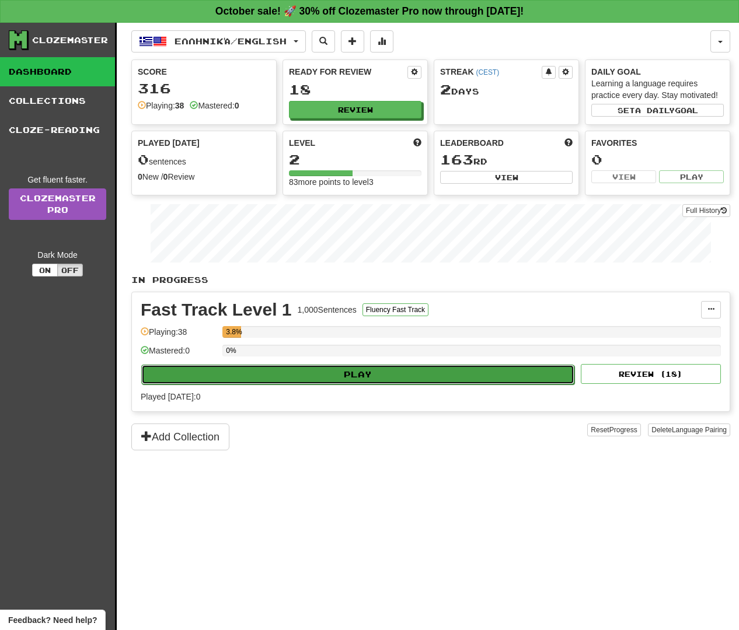
select select "**"
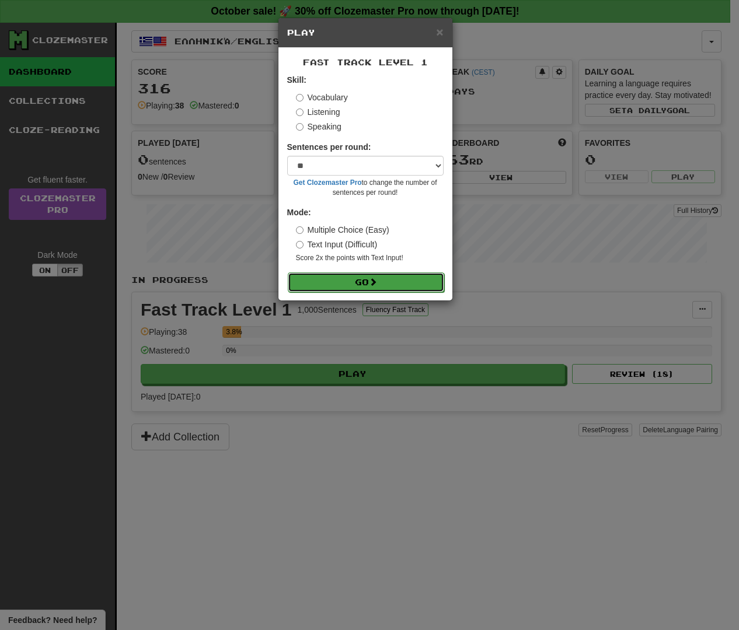
click at [413, 278] on button "Go" at bounding box center [366, 283] width 156 height 20
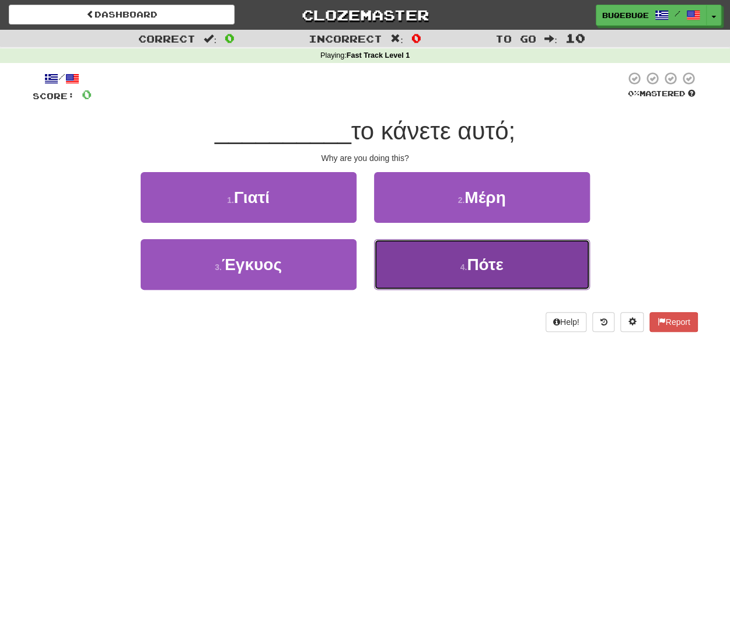
click at [472, 264] on span "Πότε" at bounding box center [485, 265] width 36 height 18
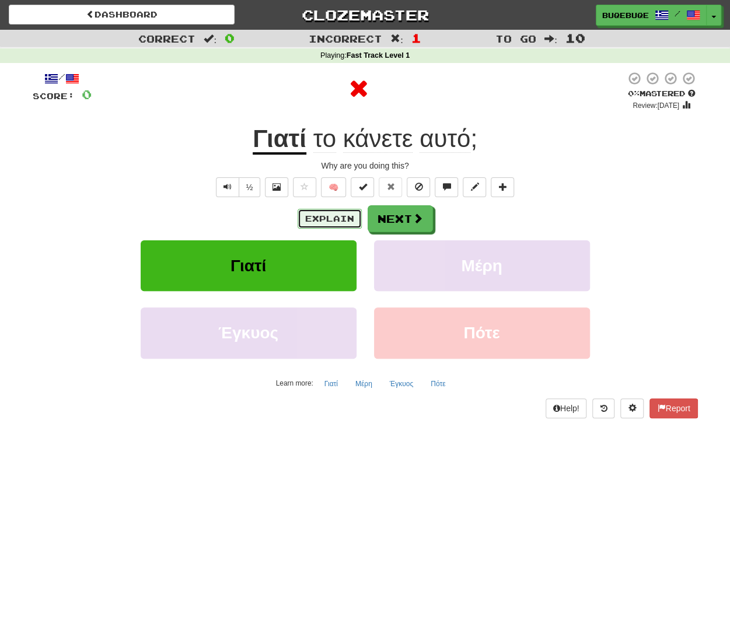
click at [301, 224] on button "Explain" at bounding box center [330, 219] width 64 height 20
